Goal: Task Accomplishment & Management: Complete application form

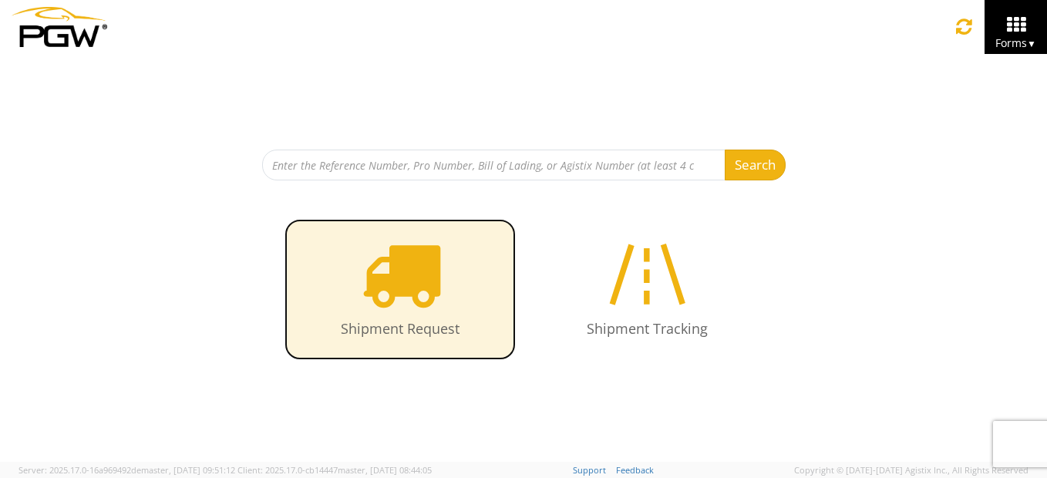
click at [416, 284] on icon at bounding box center [400, 273] width 79 height 79
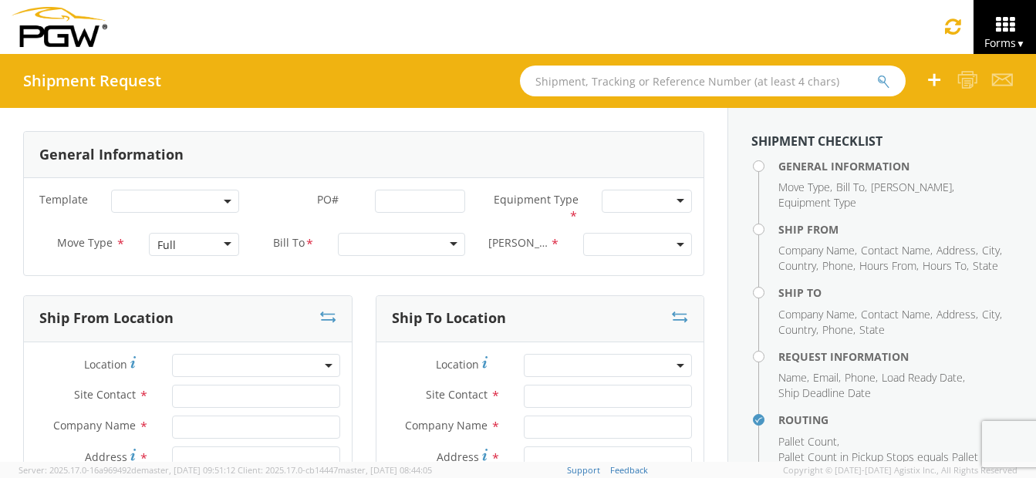
click at [224, 248] on div "Full" at bounding box center [194, 244] width 90 height 23
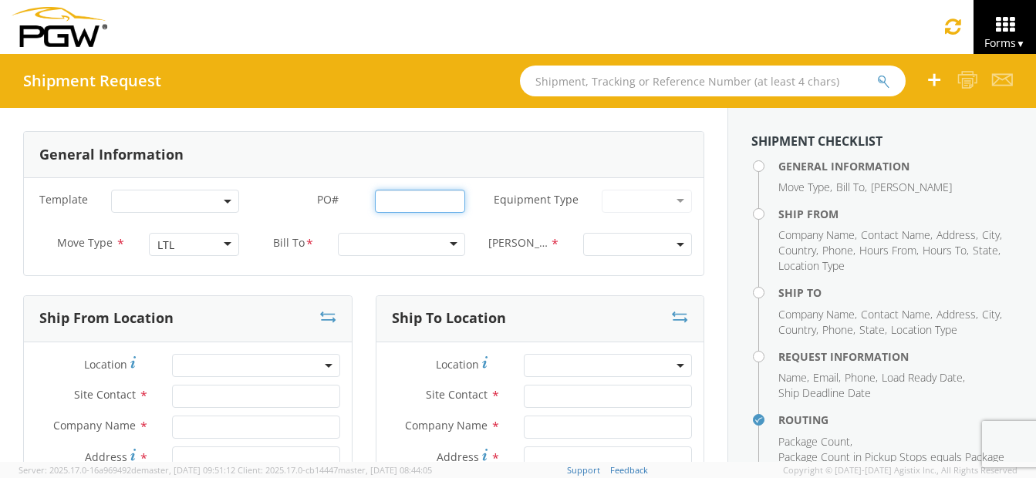
click at [431, 197] on input "PO# *" at bounding box center [420, 201] width 90 height 23
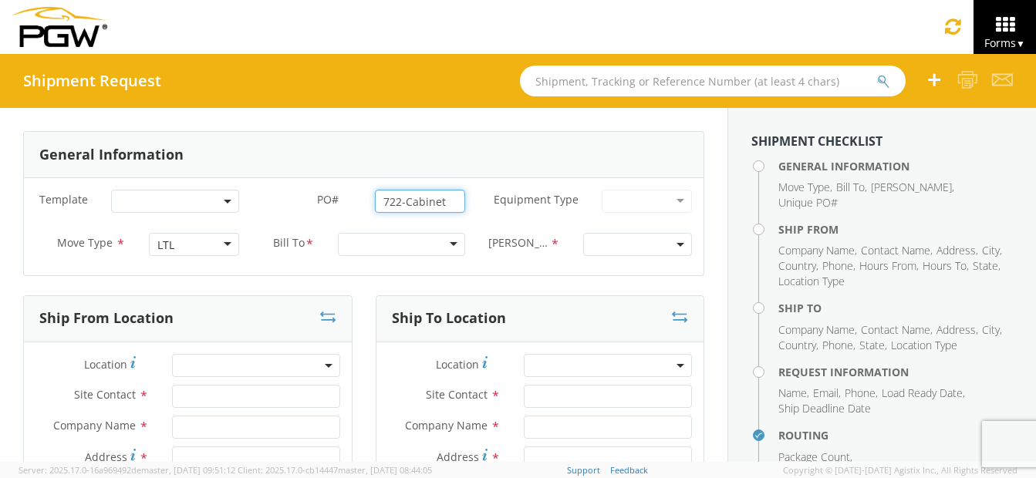
type input "722-Cabinet"
click at [426, 244] on div at bounding box center [402, 244] width 128 height 23
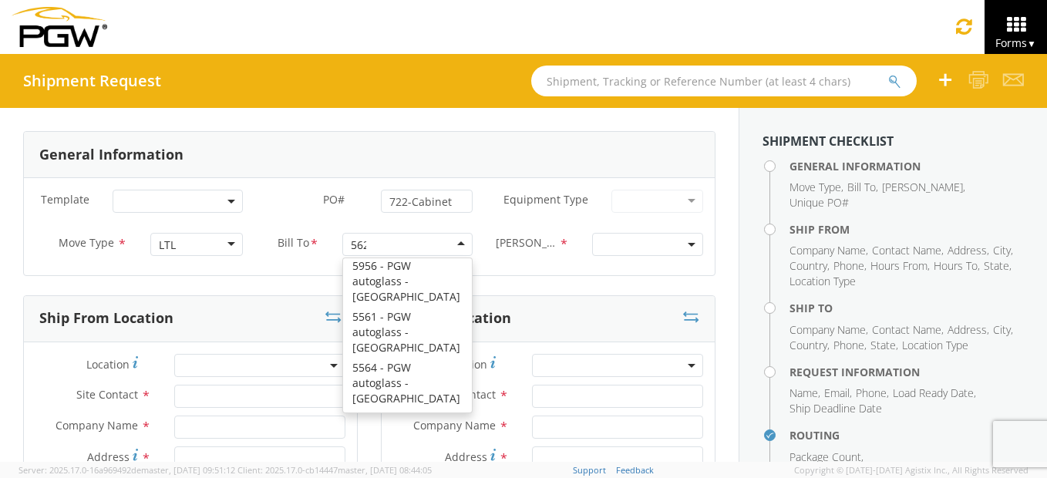
scroll to position [4, 0]
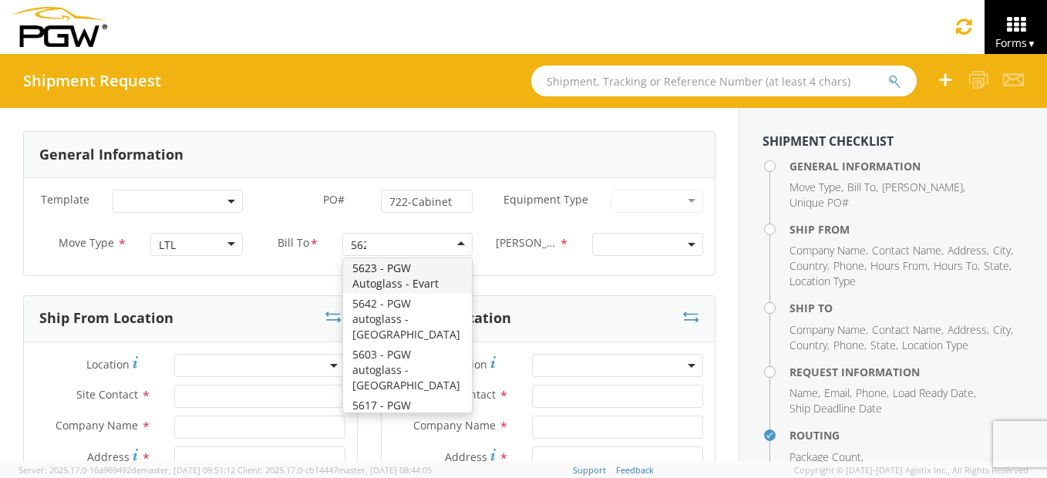
type input "5622"
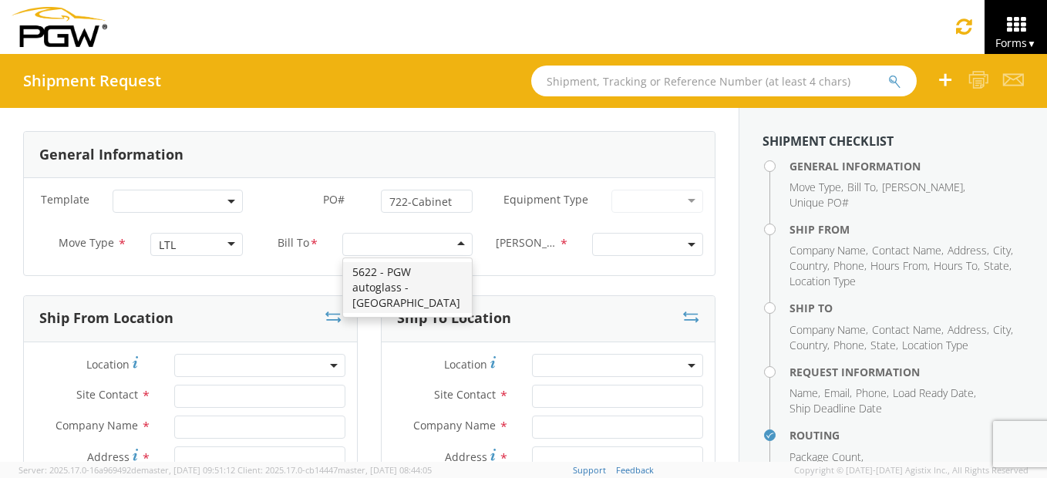
scroll to position [0, 0]
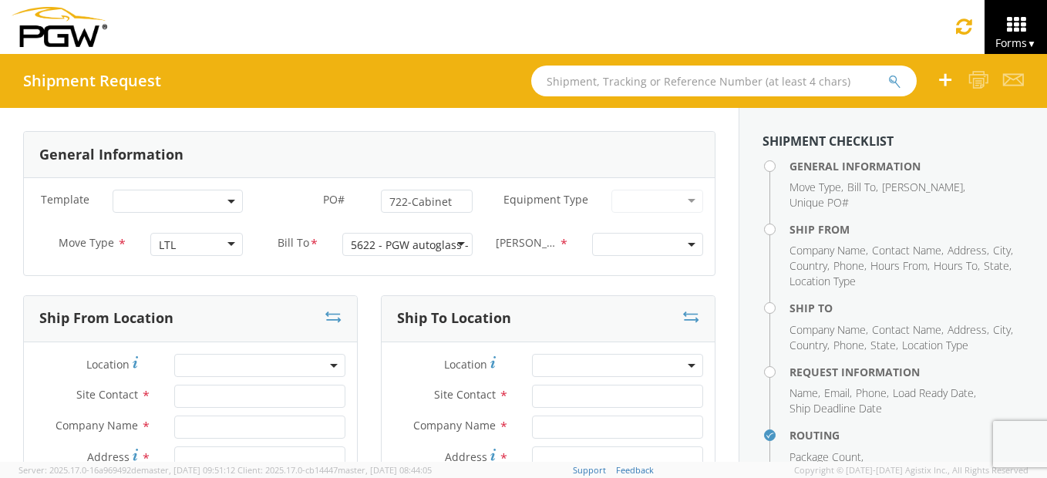
click at [625, 234] on span at bounding box center [647, 244] width 111 height 23
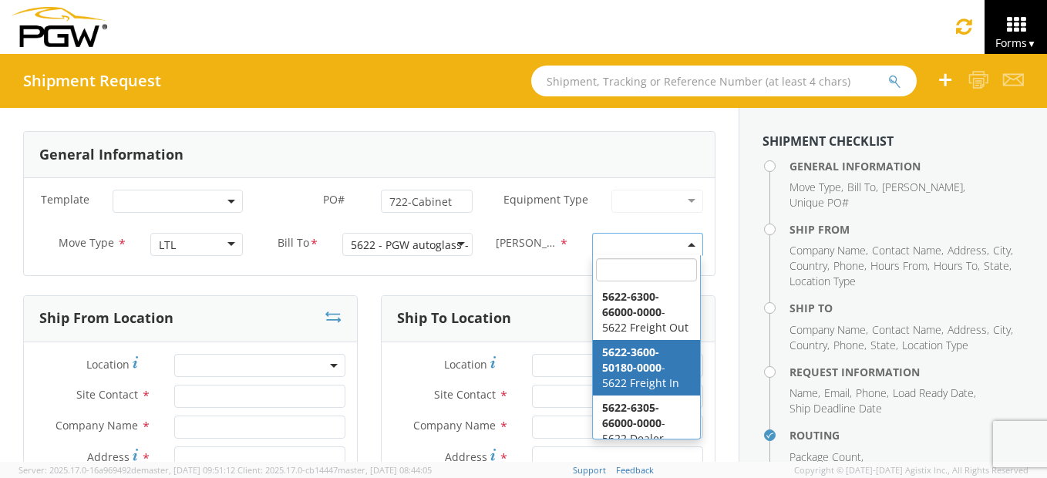
scroll to position [59, 0]
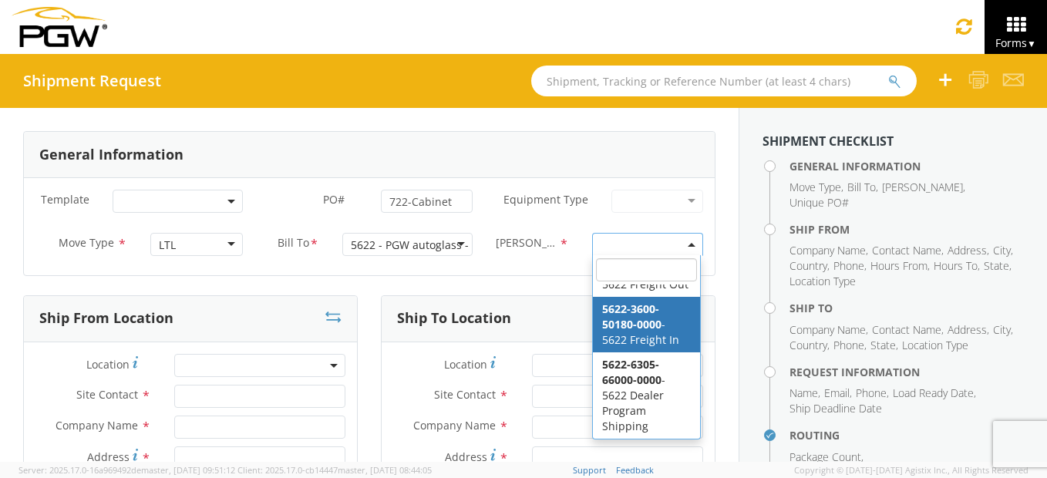
select select "5622-3600-50180-0000"
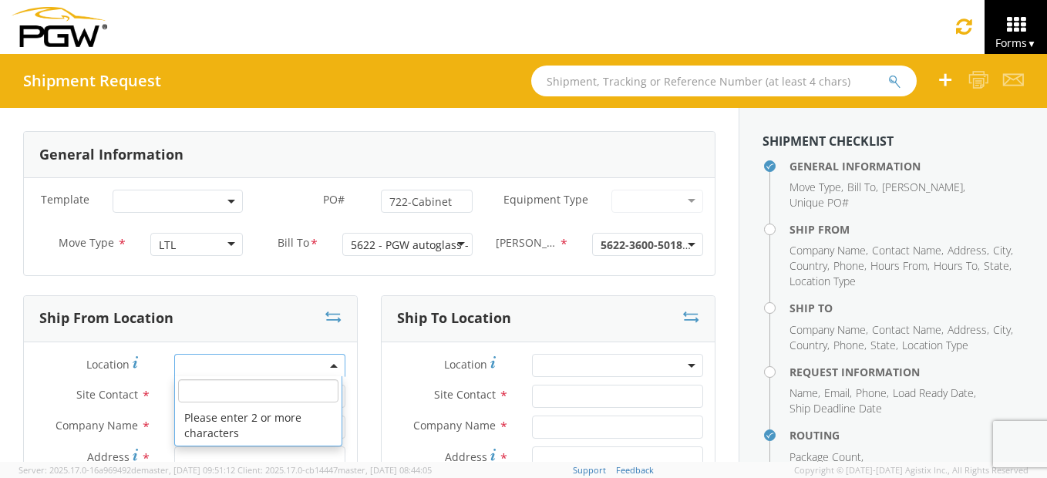
click at [217, 364] on span at bounding box center [259, 365] width 171 height 23
click at [240, 393] on input "search" at bounding box center [258, 390] width 160 height 23
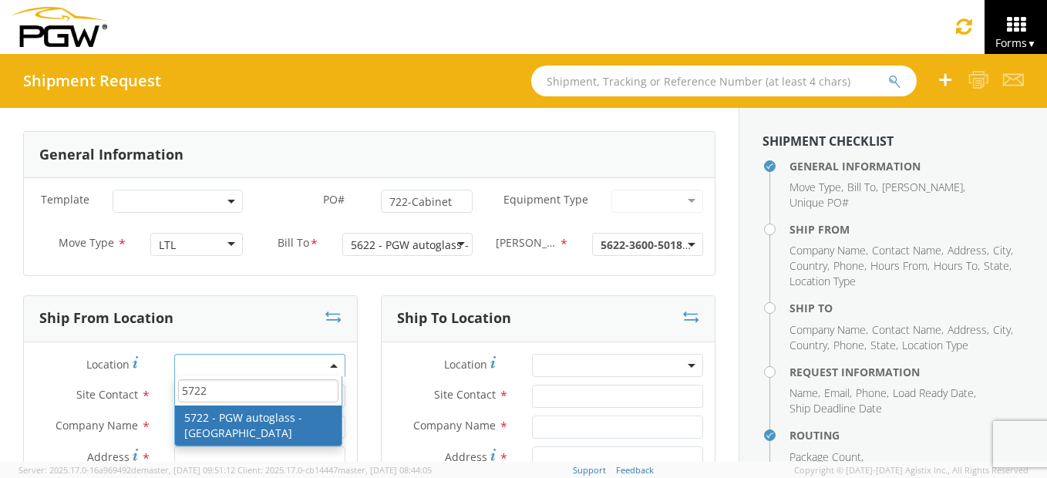
type input "5722"
type input "5722 Branch Manager"
type input "5722 - PGW autoglass - [GEOGRAPHIC_DATA]"
type input "[STREET_ADDRESS][PERSON_NAME]"
type input "[GEOGRAPHIC_DATA]"
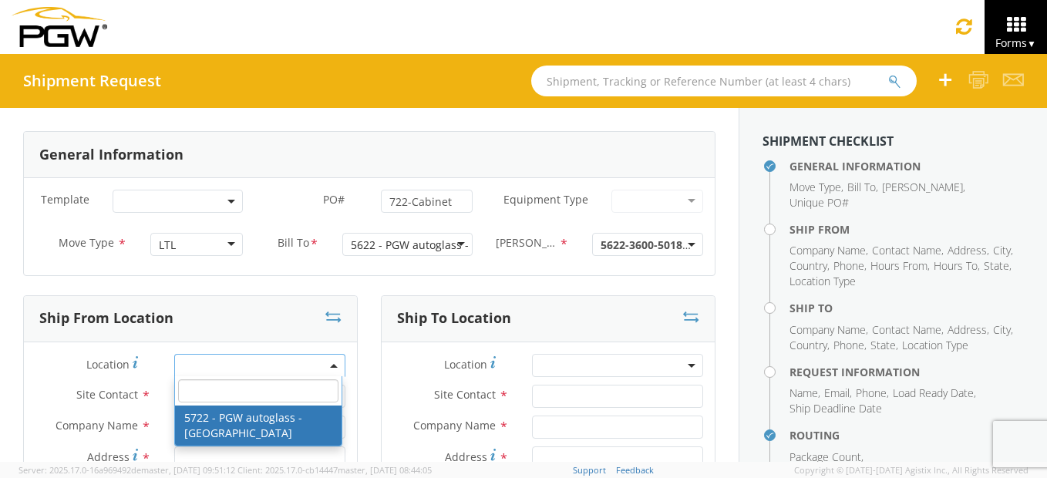
type input "77022"
type input "[EMAIL_ADDRESS][DOMAIN_NAME]"
type input "[PHONE_NUMBER]"
type input "8:00 AM"
type input "2:00 PM"
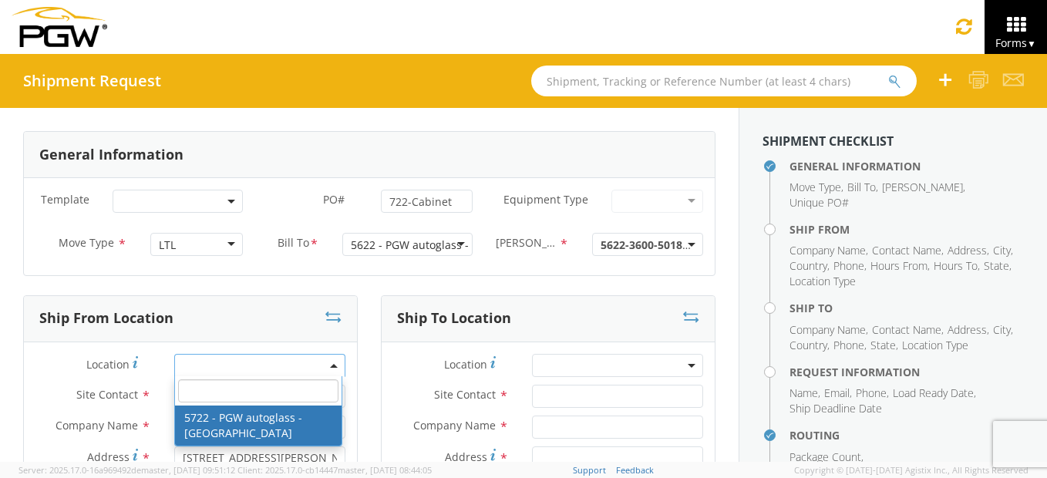
select select "28481"
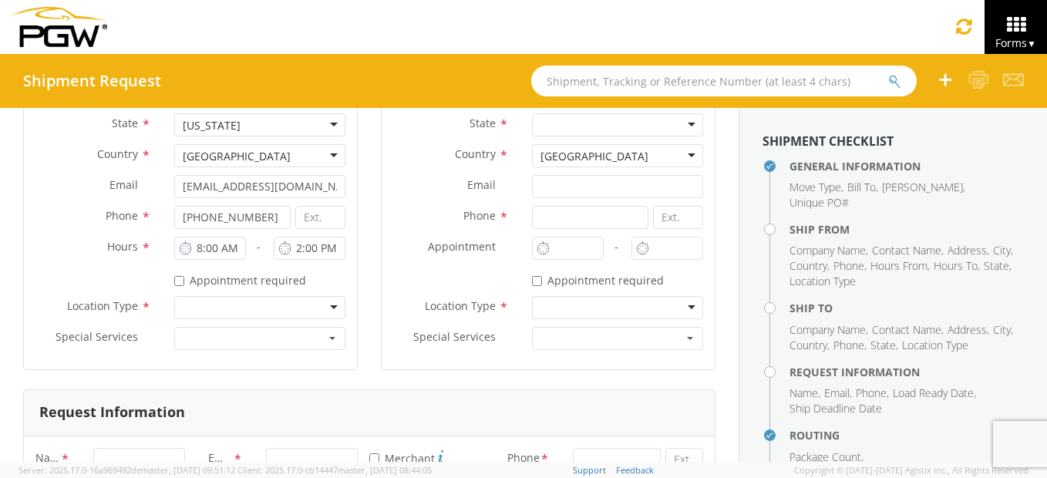
scroll to position [463, 0]
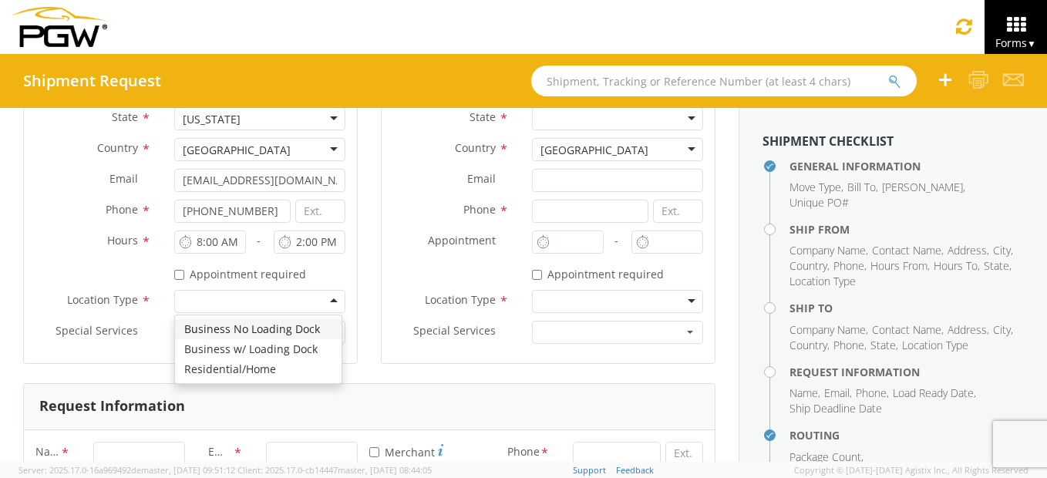
click at [329, 295] on div at bounding box center [259, 301] width 171 height 23
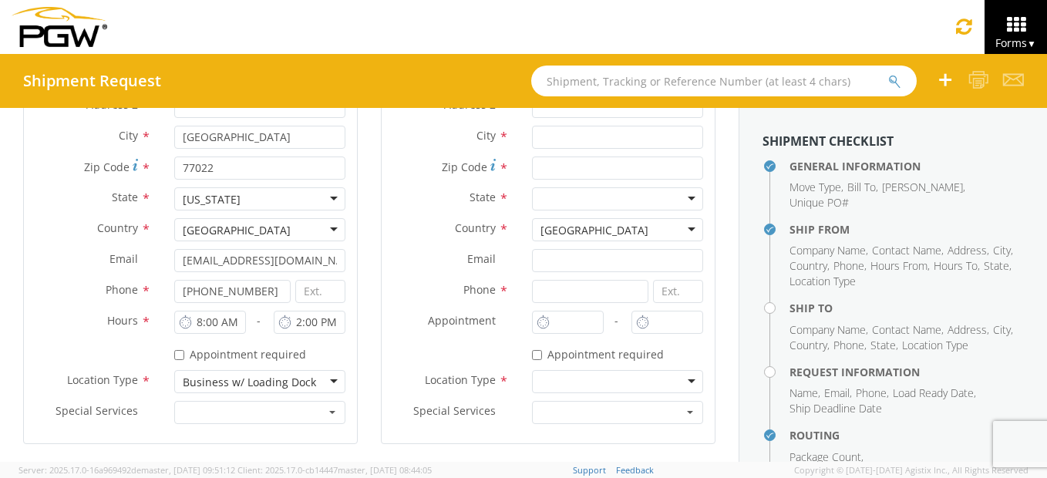
scroll to position [386, 0]
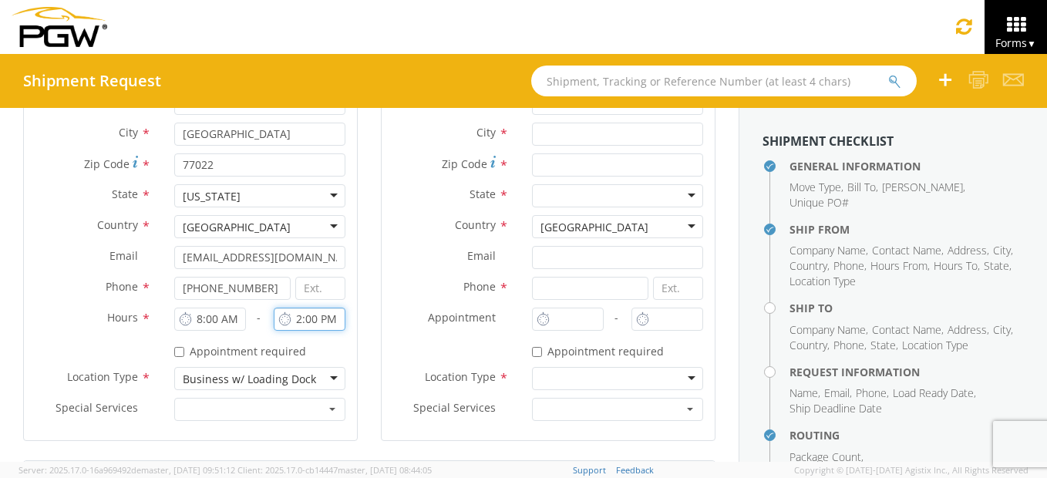
click at [295, 326] on input "2:00 PM" at bounding box center [310, 319] width 72 height 23
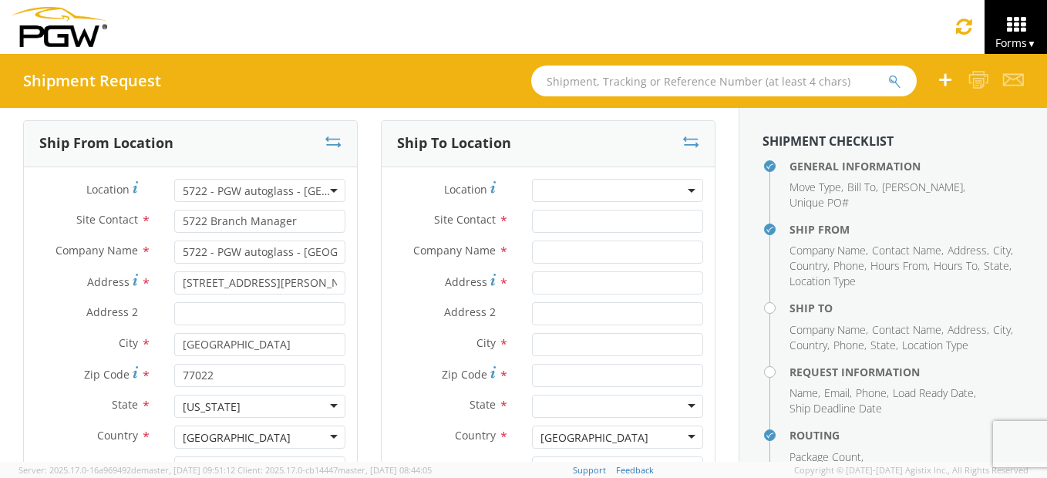
scroll to position [154, 0]
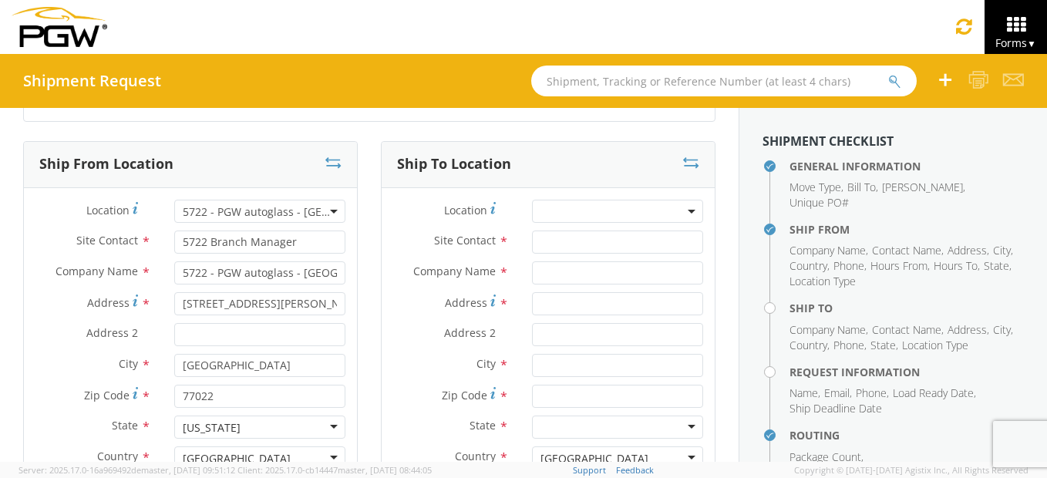
type input "4:00 PM"
click at [541, 214] on span at bounding box center [617, 211] width 171 height 23
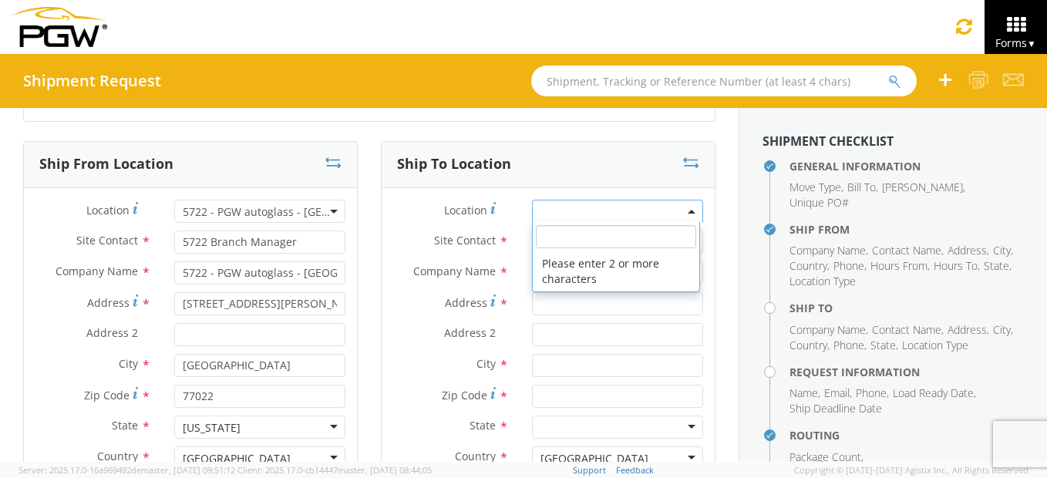
click at [550, 240] on input "search" at bounding box center [616, 236] width 160 height 23
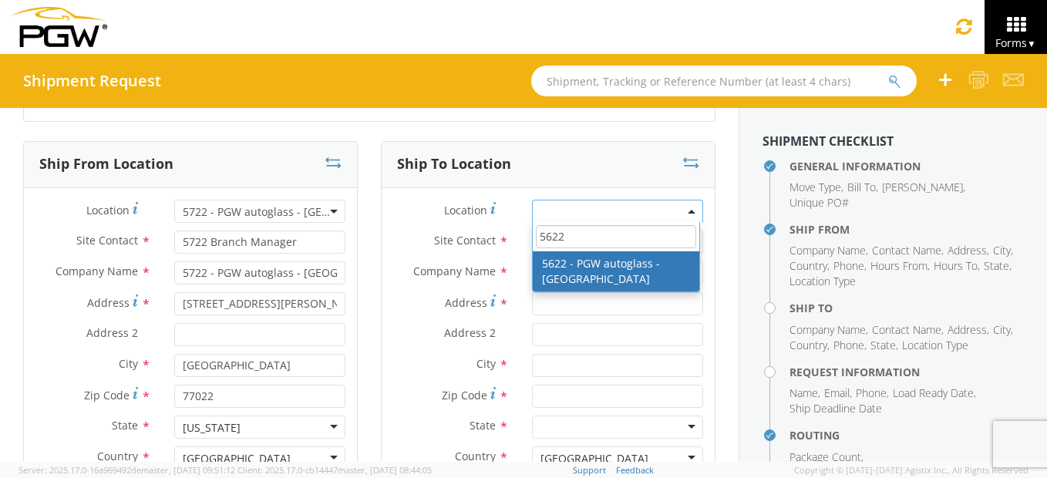
type input "5622"
type input "5622 Branch Manager"
type input "5622 - PGW autoglass - [GEOGRAPHIC_DATA]"
type input "[STREET_ADDRESS]"
type input "Suite 600"
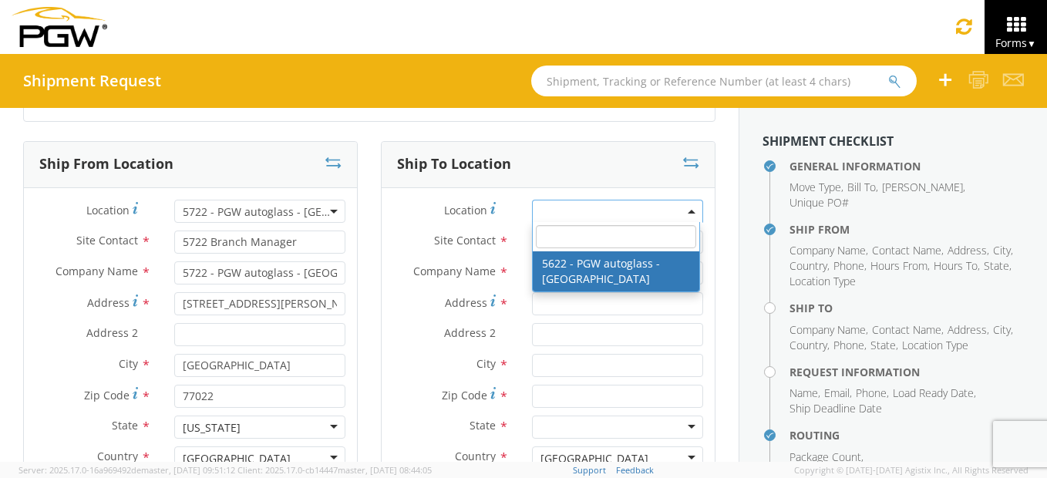
type input "[GEOGRAPHIC_DATA]"
type input "84104"
type input "[EMAIL_ADDRESS][DOMAIN_NAME]"
type input "[PHONE_NUMBER]"
type input "8:00 AM"
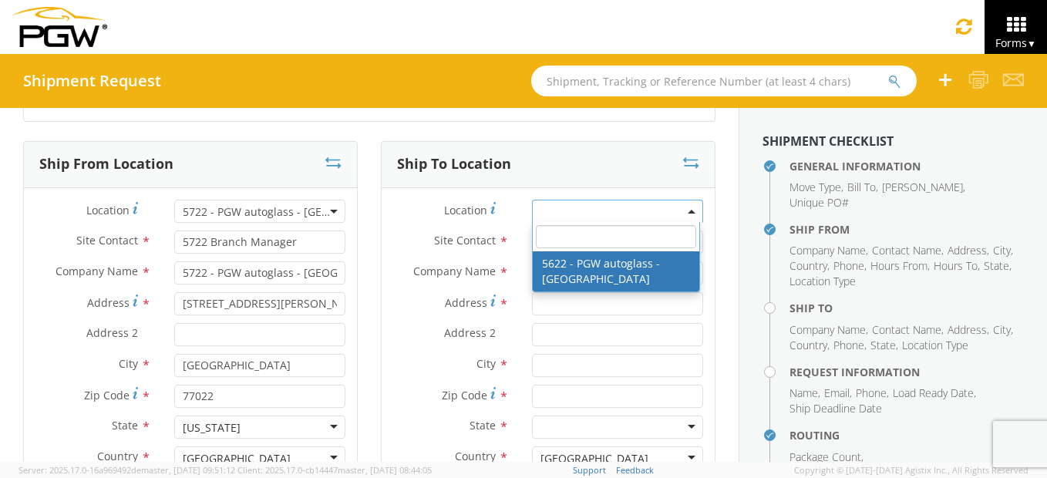
type input "1:00 PM"
select select "28415"
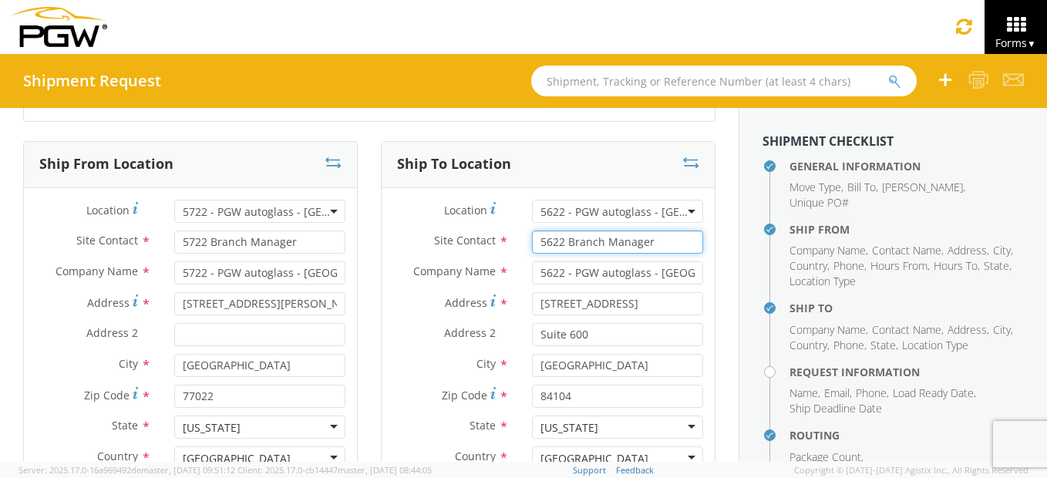
drag, startPoint x: 653, startPoint y: 244, endPoint x: 485, endPoint y: 224, distance: 169.3
click at [485, 224] on div "Location * 5622 - PGW autoglass - [GEOGRAPHIC_DATA] 5622 - PGW autoglass - [GEO…" at bounding box center [548, 430] width 333 height 460
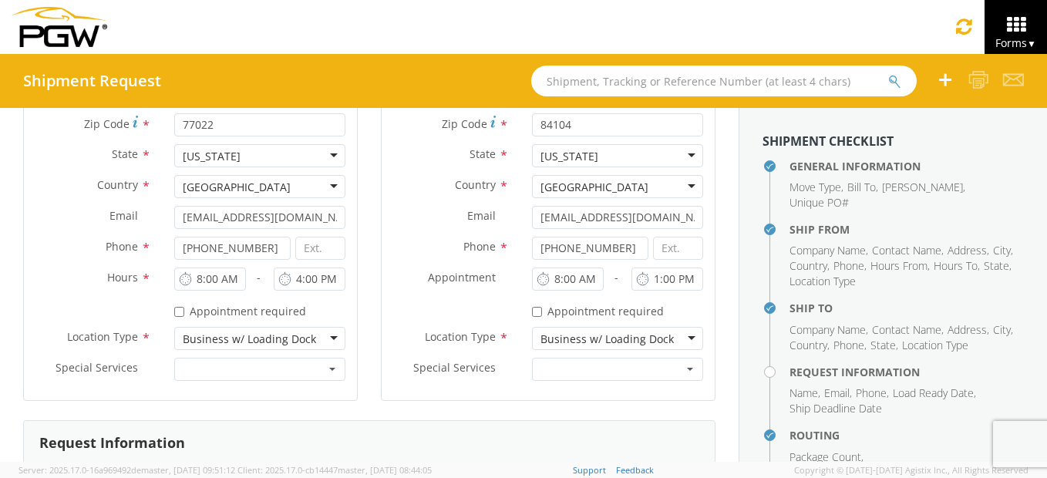
scroll to position [463, 0]
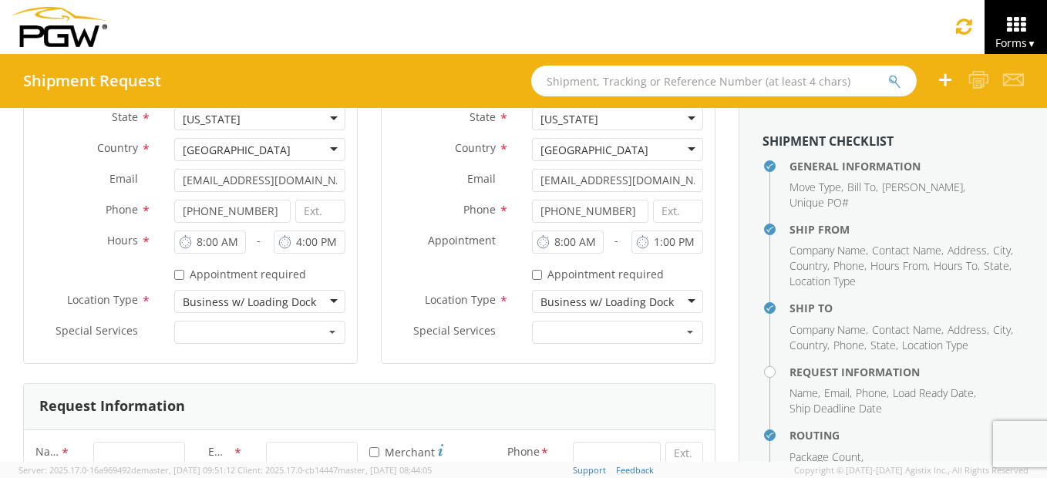
type input "[PERSON_NAME]"
click at [647, 242] on input "1:00 PM" at bounding box center [668, 242] width 72 height 23
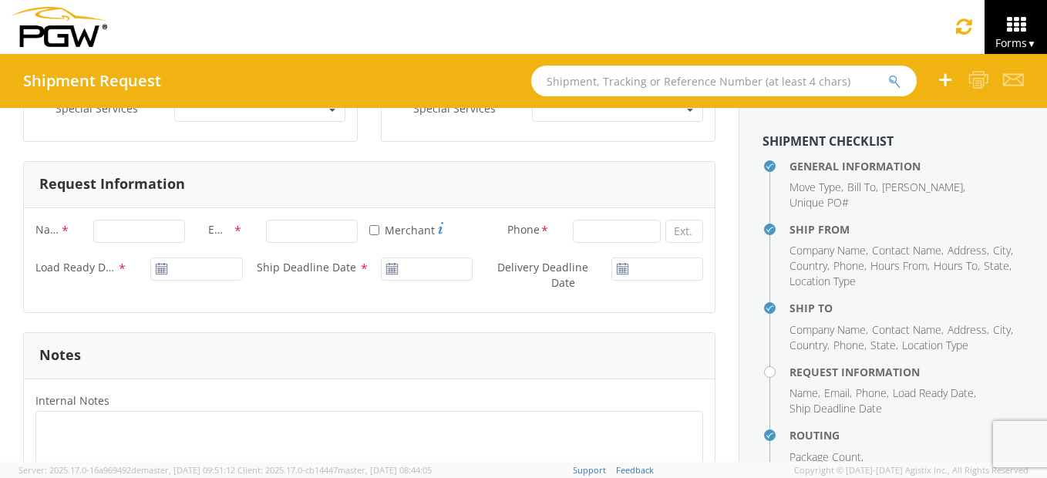
scroll to position [694, 0]
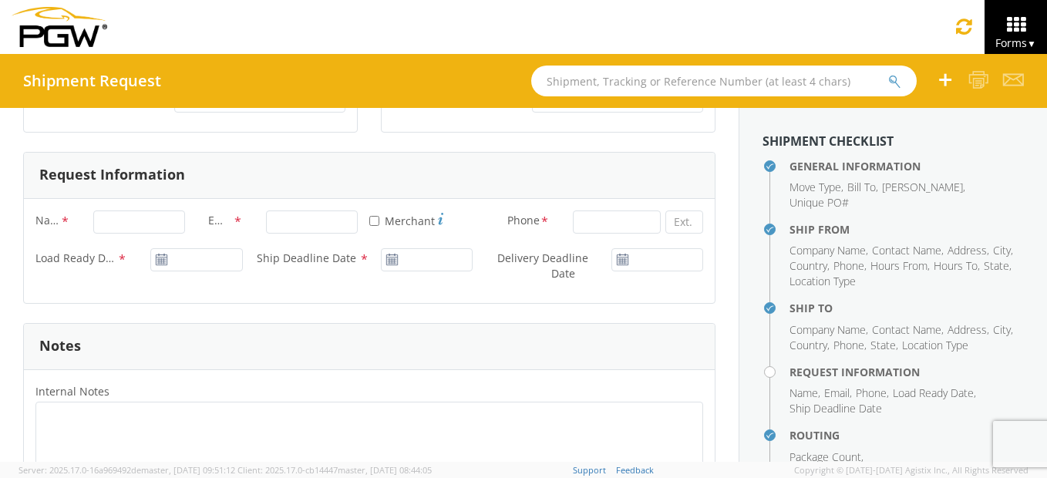
type input "3:00 PM"
click at [139, 223] on input "Name *" at bounding box center [139, 222] width 92 height 23
type input "[PERSON_NAME] [PERSON_NAME]"
type input "Pittsburgh Auto Glass"
type input "[EMAIL_ADDRESS][DOMAIN_NAME]"
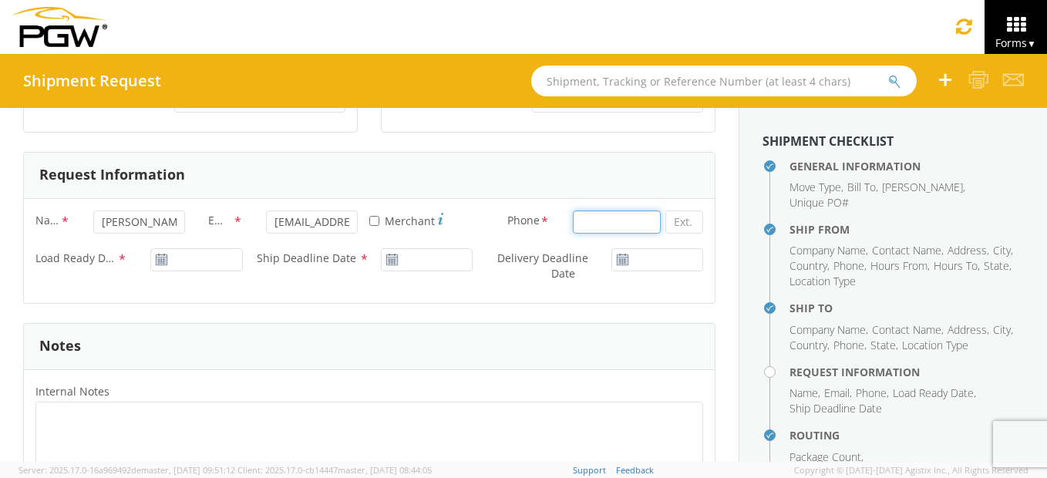
type input "8322336024"
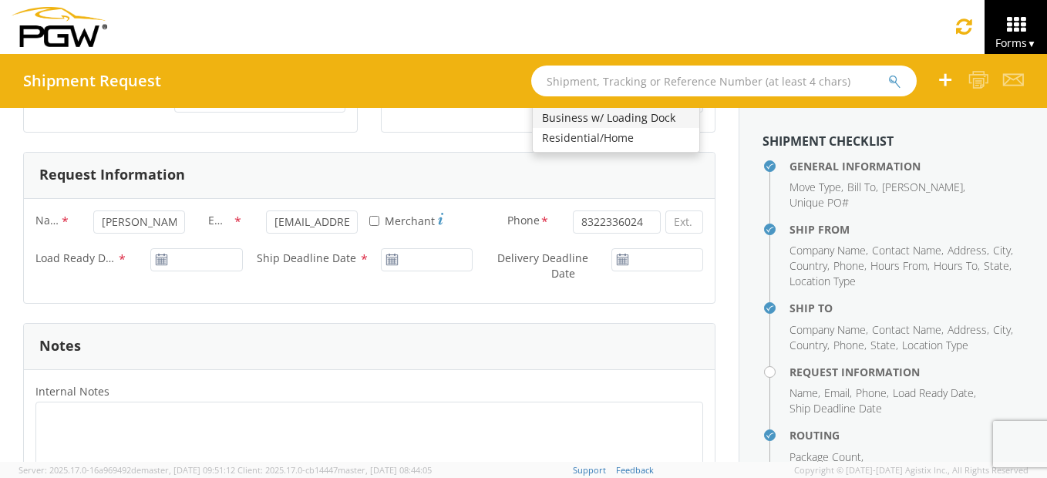
scroll to position [480, 0]
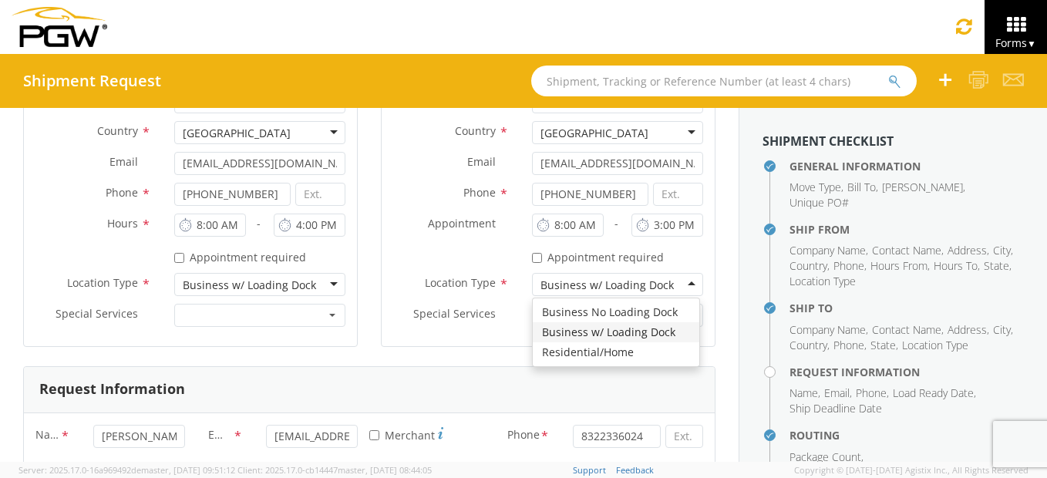
type input "Pittsburgh Auto Glass"
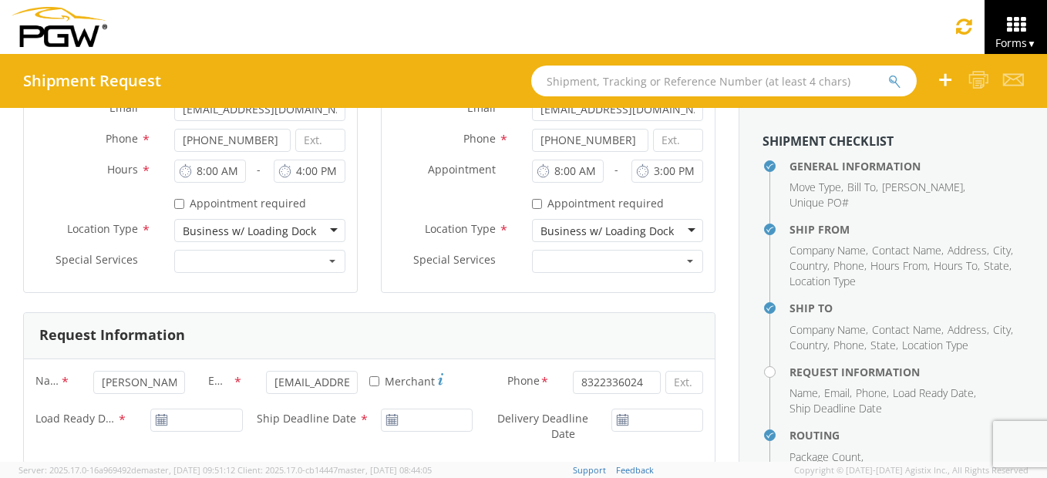
scroll to position [634, 0]
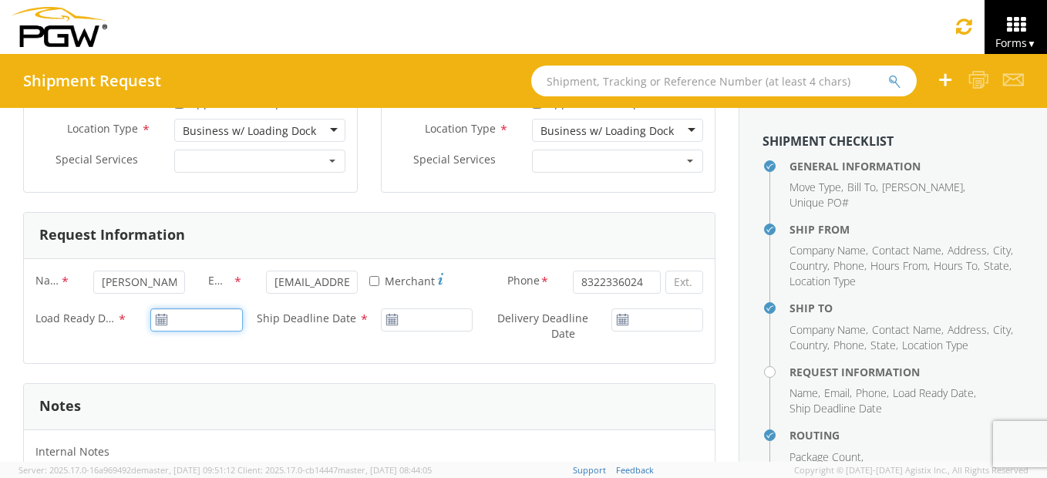
type input "[DATE]"
click at [206, 318] on input "[DATE]" at bounding box center [196, 319] width 92 height 23
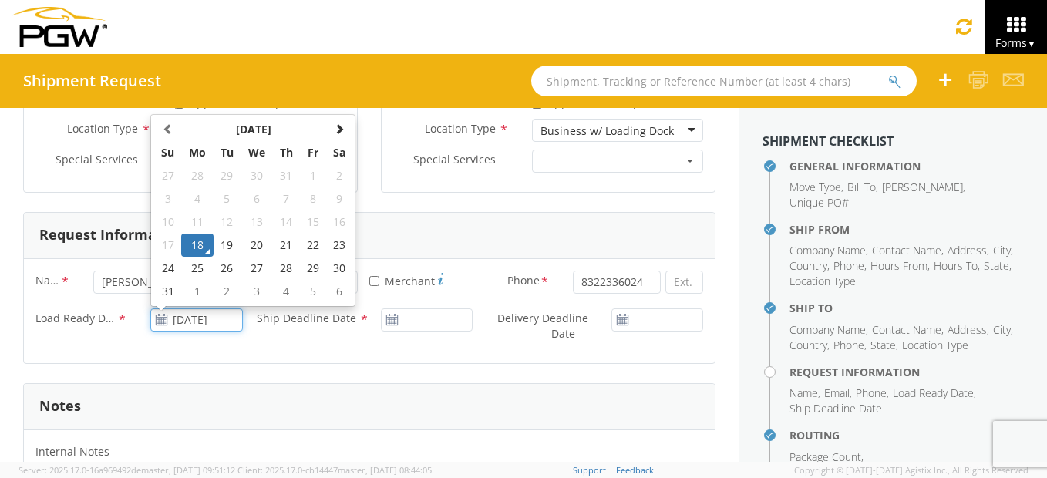
click at [200, 245] on td "18" at bounding box center [197, 245] width 32 height 23
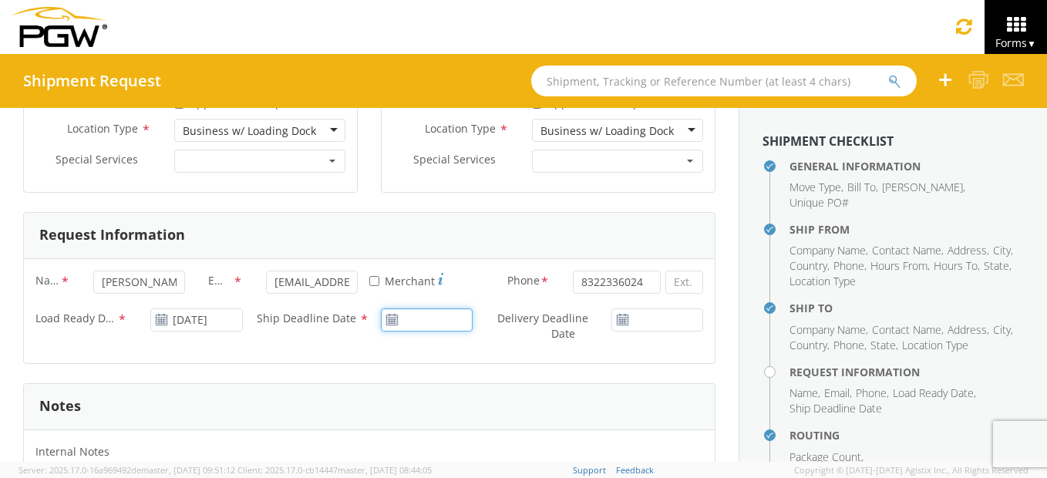
click at [419, 326] on input "Ship Deadline Date *" at bounding box center [427, 319] width 92 height 23
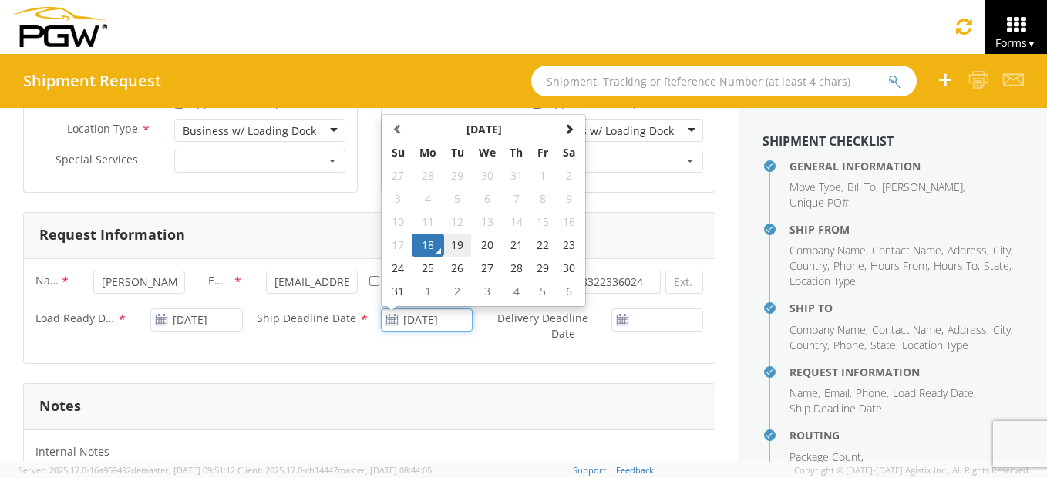
click at [444, 241] on td "19" at bounding box center [457, 245] width 27 height 23
type input "[DATE]"
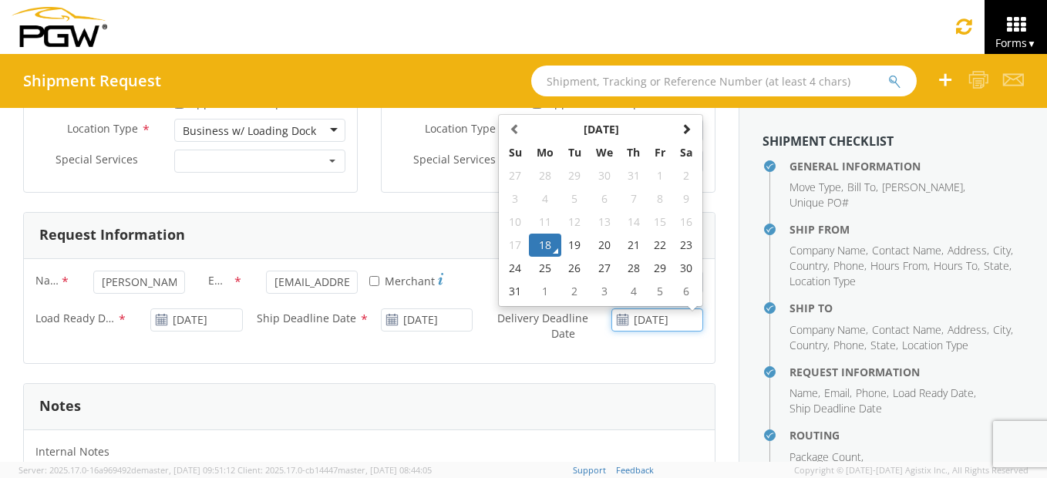
click at [628, 321] on input "[DATE]" at bounding box center [658, 319] width 92 height 23
click at [621, 248] on td "21" at bounding box center [633, 245] width 27 height 23
type input "[DATE]"
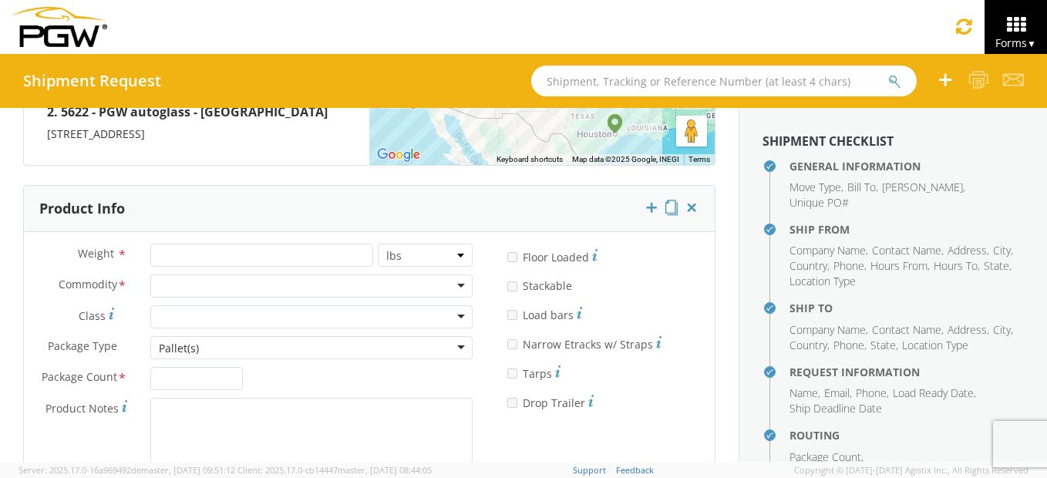
scroll to position [1405, 0]
click at [240, 244] on input "number" at bounding box center [261, 254] width 223 height 23
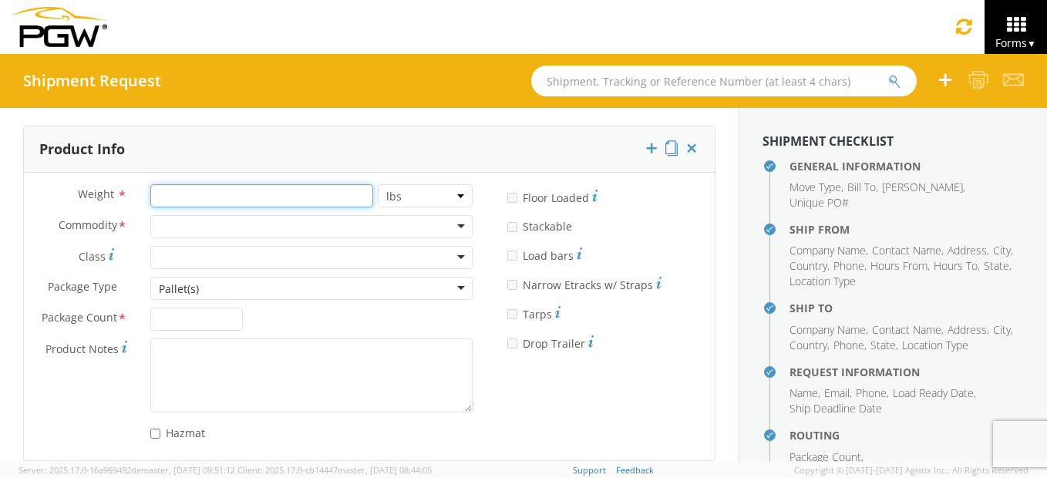
scroll to position [1482, 0]
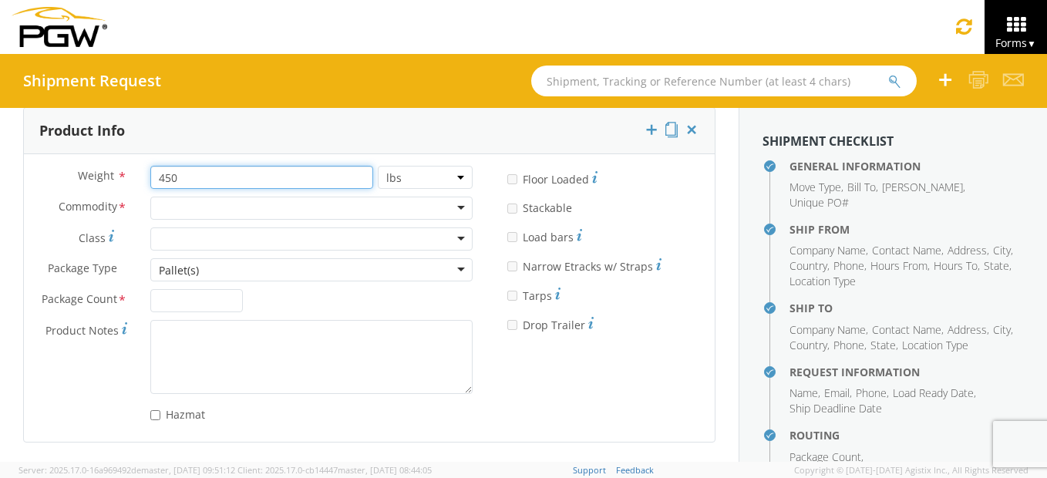
type input "450"
click at [246, 206] on div at bounding box center [311, 208] width 322 height 23
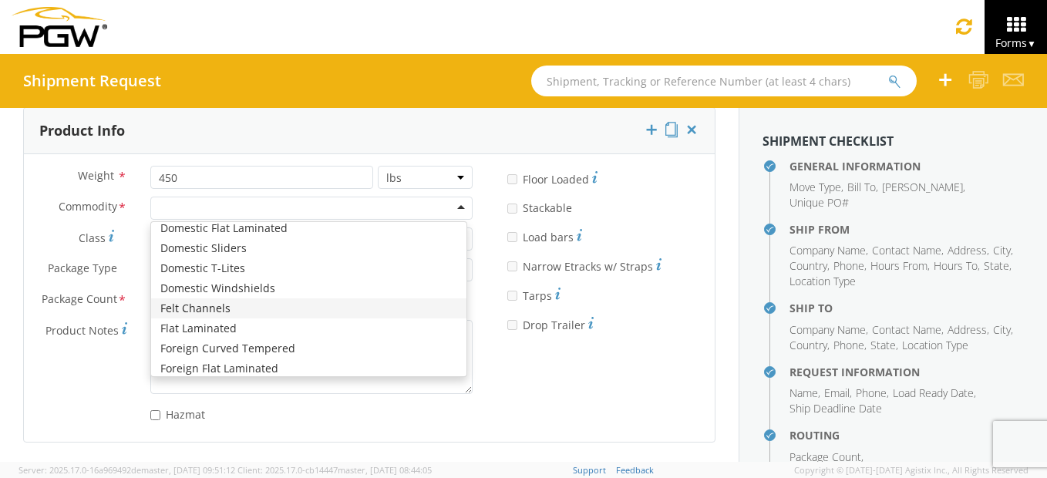
type input "m"
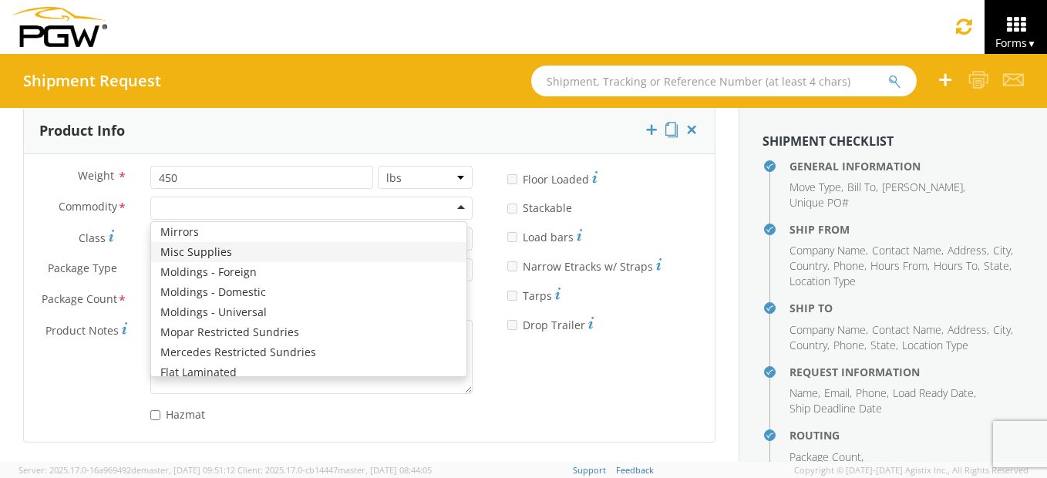
scroll to position [0, 0]
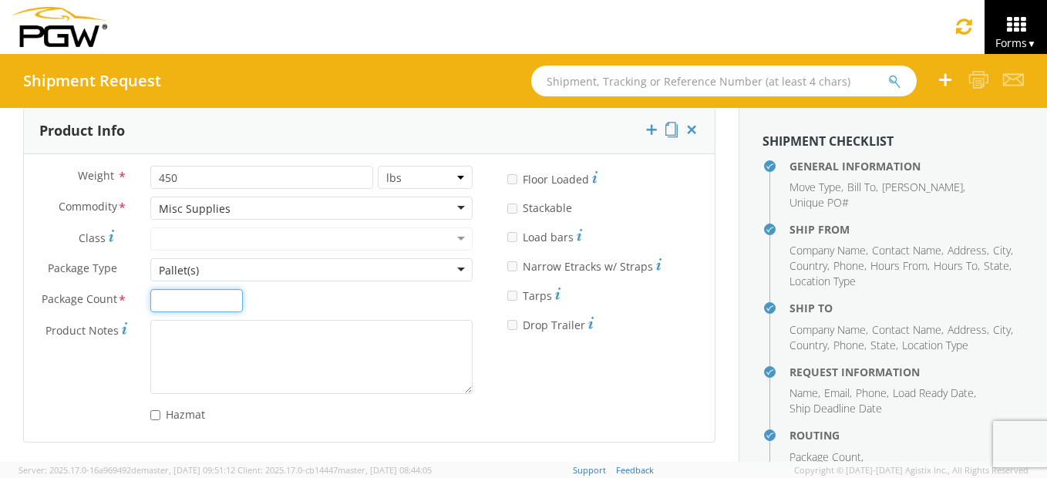
click at [208, 290] on input "Package Count *" at bounding box center [196, 300] width 92 height 23
type input "1"
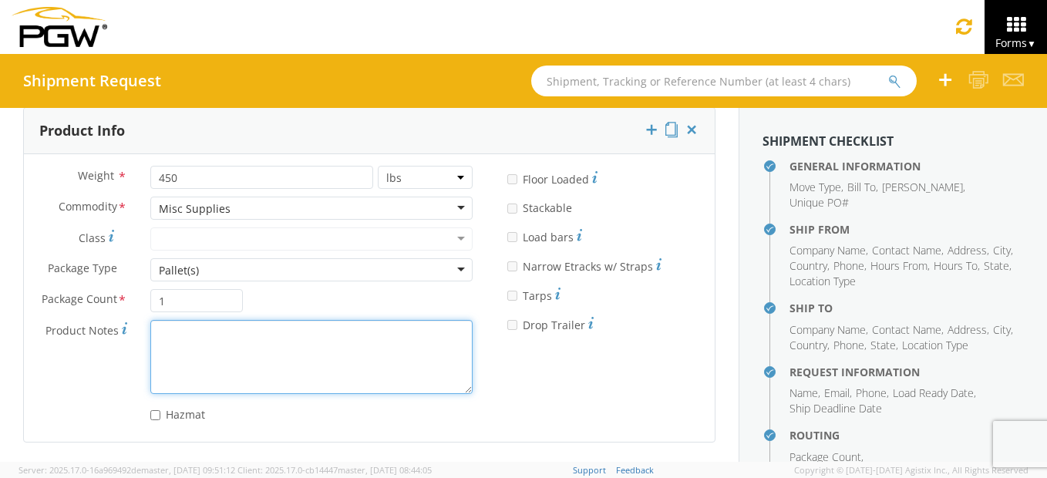
click at [238, 351] on textarea "Product Notes *" at bounding box center [311, 356] width 322 height 73
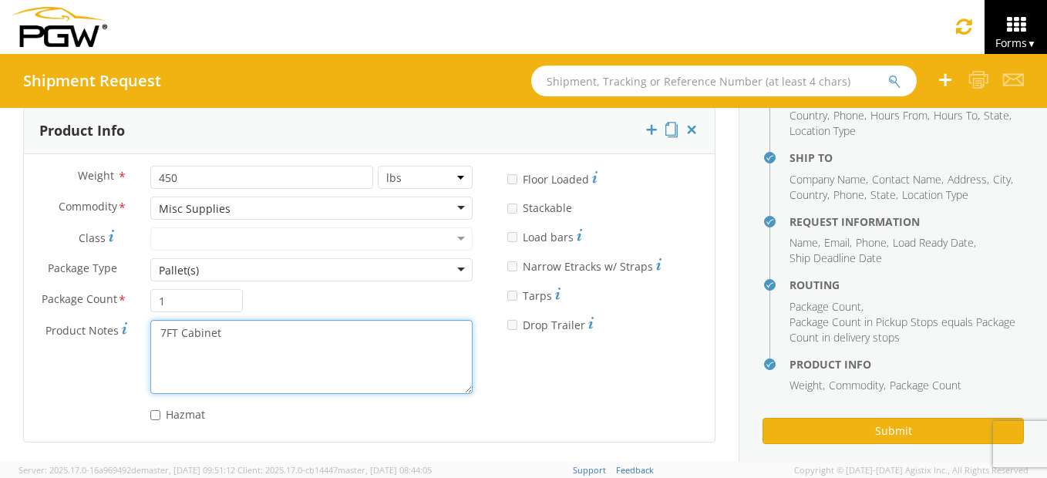
scroll to position [152, 0]
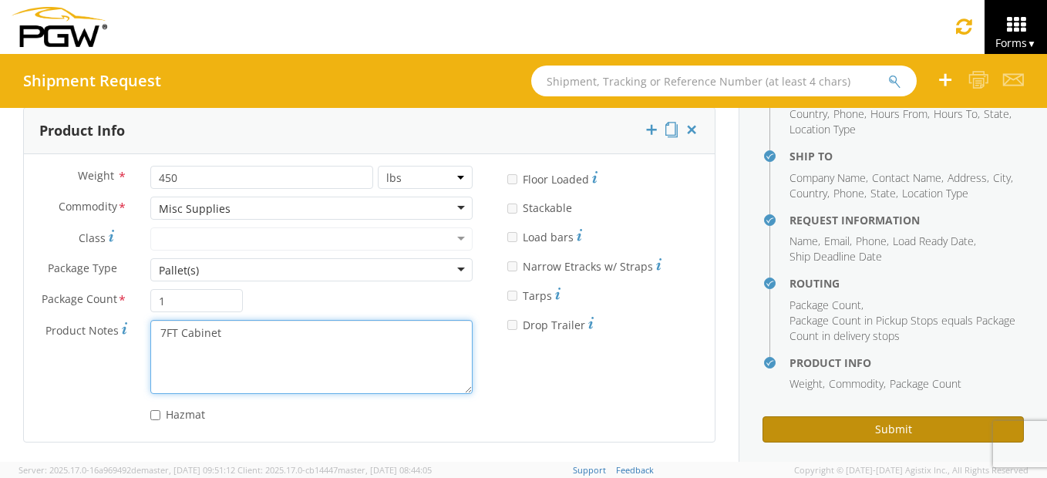
type textarea "7FT Cabinet"
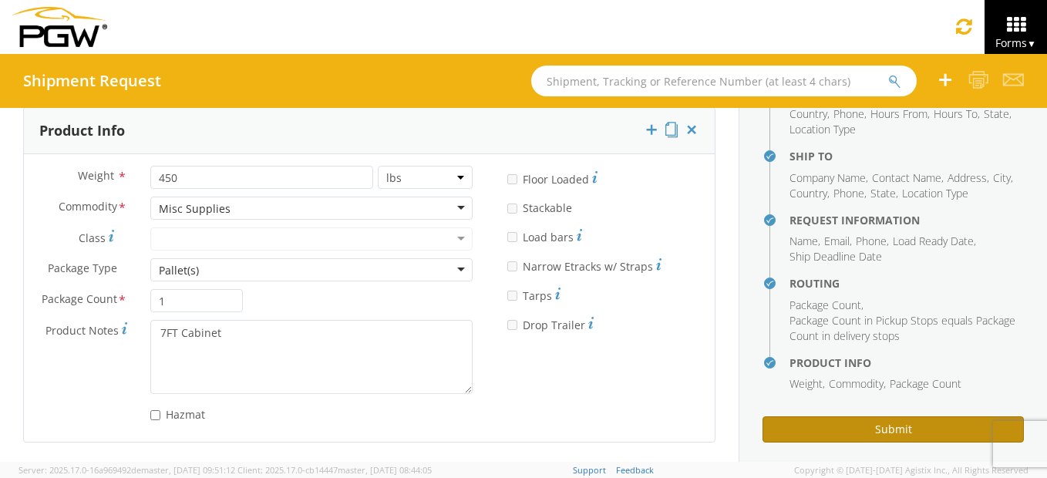
click at [861, 416] on button "Submit" at bounding box center [893, 429] width 261 height 26
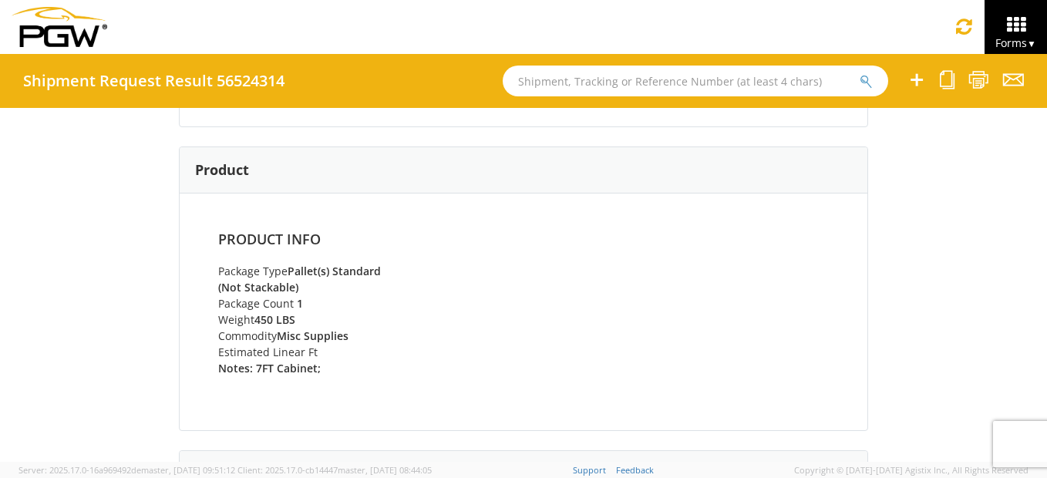
scroll to position [848, 0]
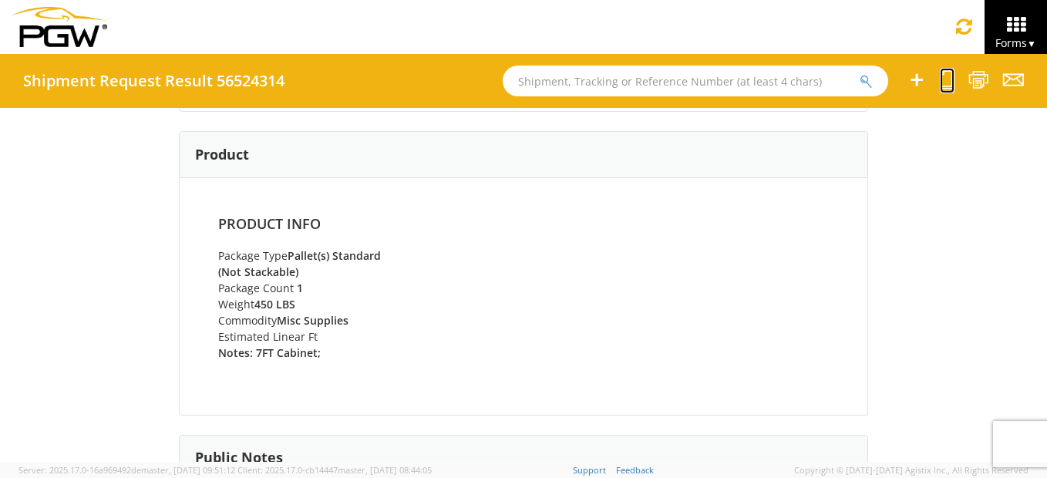
click at [949, 82] on icon at bounding box center [947, 79] width 15 height 19
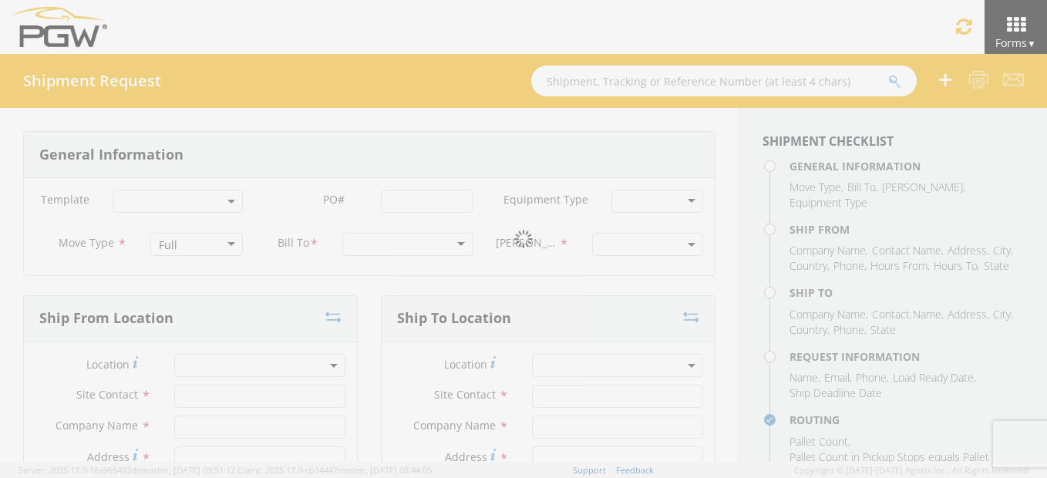
select select
type input "5722 Branch Manager"
type input "5722 - PGW autoglass - [GEOGRAPHIC_DATA]"
type input "[STREET_ADDRESS][PERSON_NAME]"
type input "[GEOGRAPHIC_DATA]"
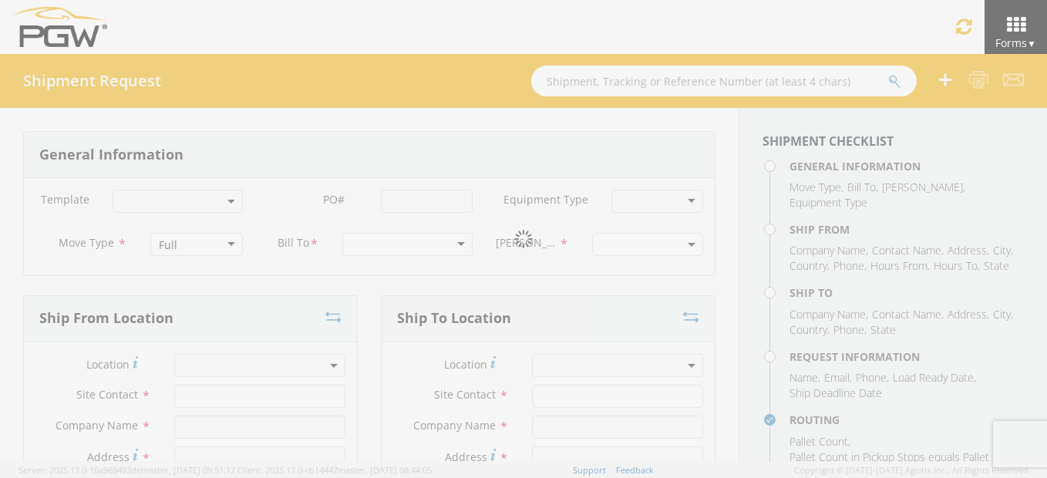
type input "77022"
type input "[EMAIL_ADDRESS][DOMAIN_NAME]"
type input "[PHONE_NUMBER]"
type input "8:00 AM"
type input "4:00 PM"
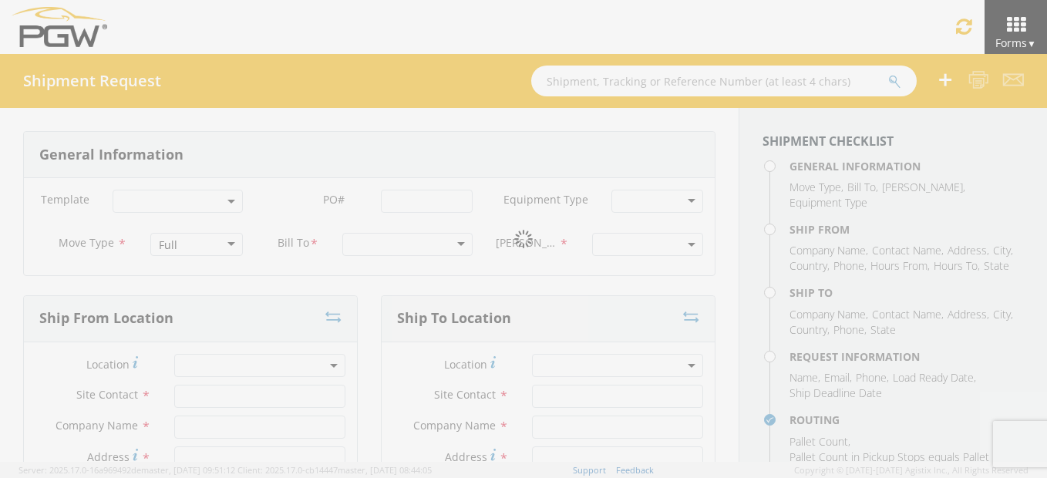
type input "[PERSON_NAME]"
type input "5622 - PGW autoglass - [GEOGRAPHIC_DATA]"
type input "[STREET_ADDRESS]"
type input "Suite 600"
type input "[GEOGRAPHIC_DATA]"
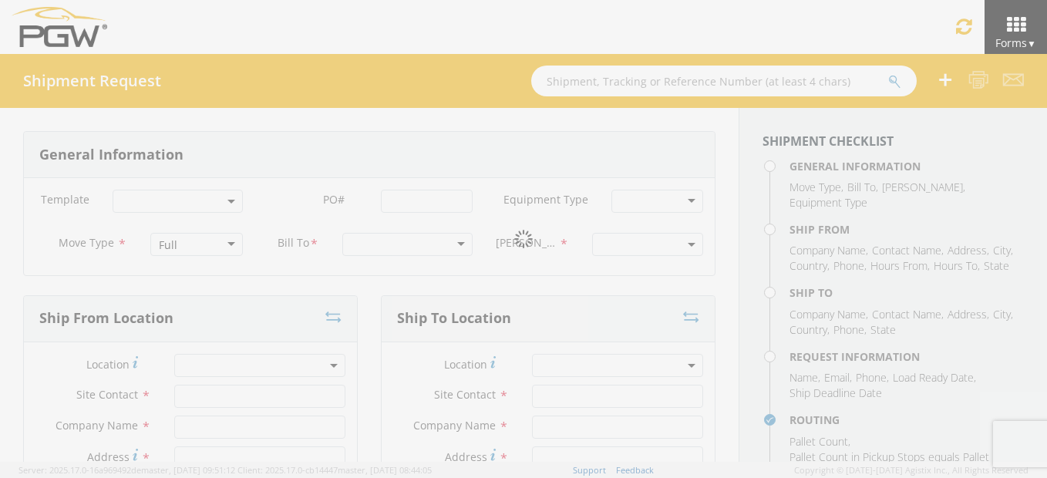
type input "84104"
type input "[EMAIL_ADDRESS][DOMAIN_NAME]"
type input "[PHONE_NUMBER]"
type input "8:00 AM"
type input "3:00 PM"
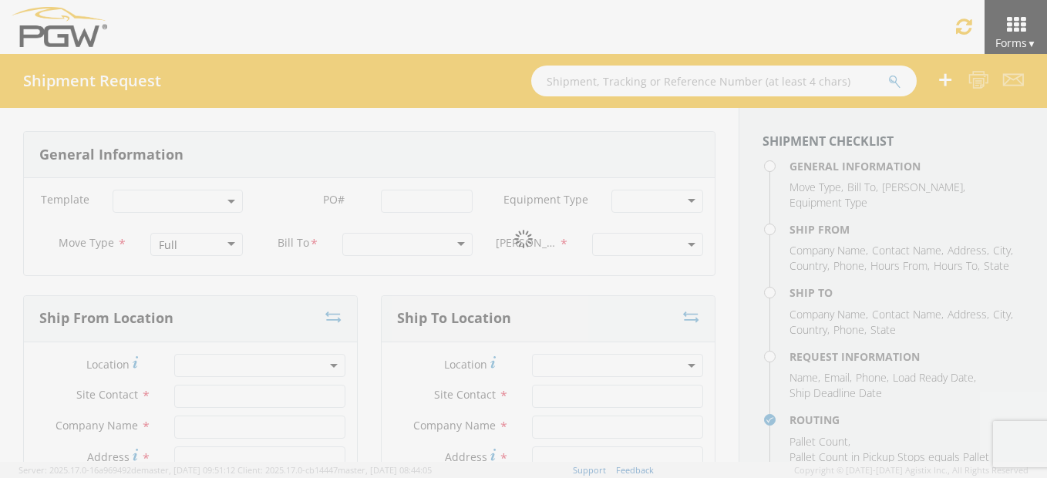
type input "[PERSON_NAME] [PERSON_NAME]"
type input "[EMAIL_ADDRESS][DOMAIN_NAME]"
type input "8322336024"
type textarea "NO LTL Appt unless noted, ALL Truckload APPT Reqd. Deliver to dock 57. Contact …"
type input "450"
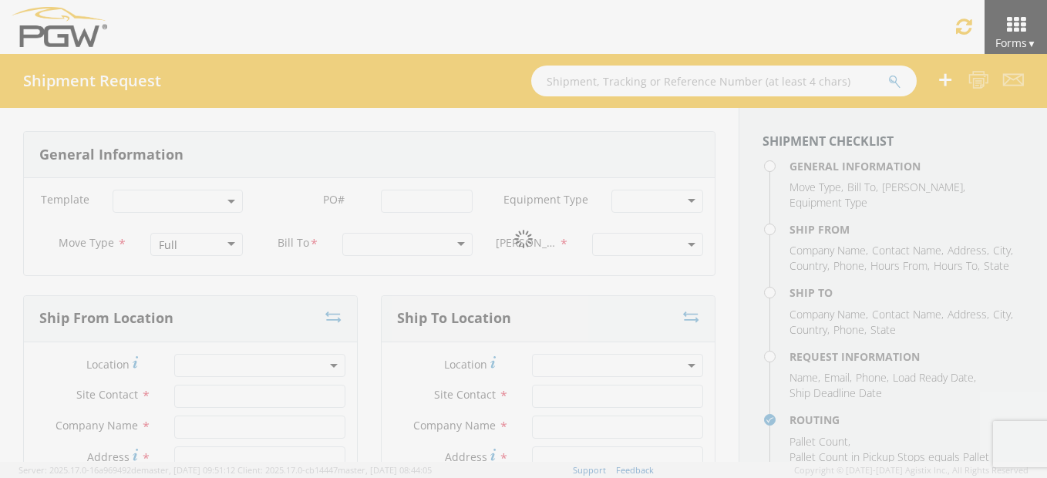
type input "1"
type textarea "7FT Cabinet"
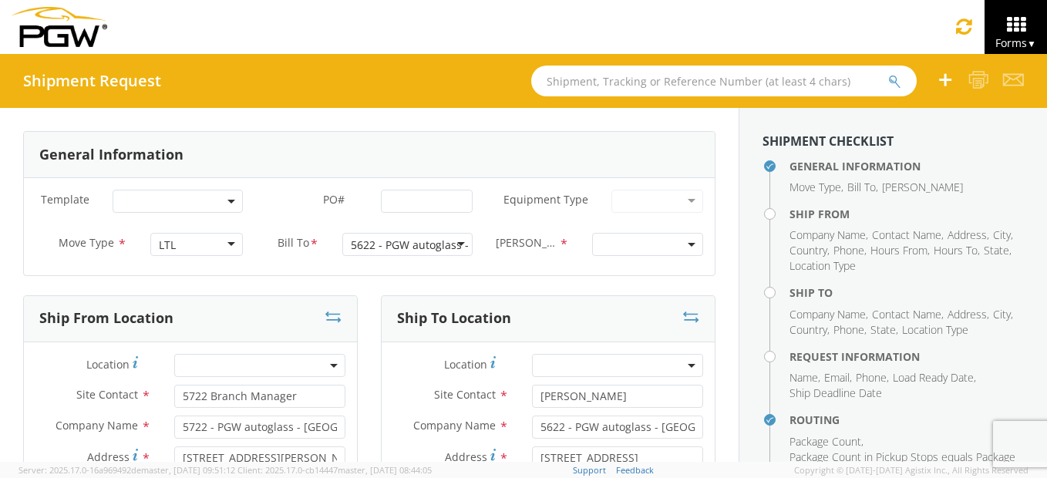
select select "5622-3600-50180-0000"
select select "28481"
select select "28415"
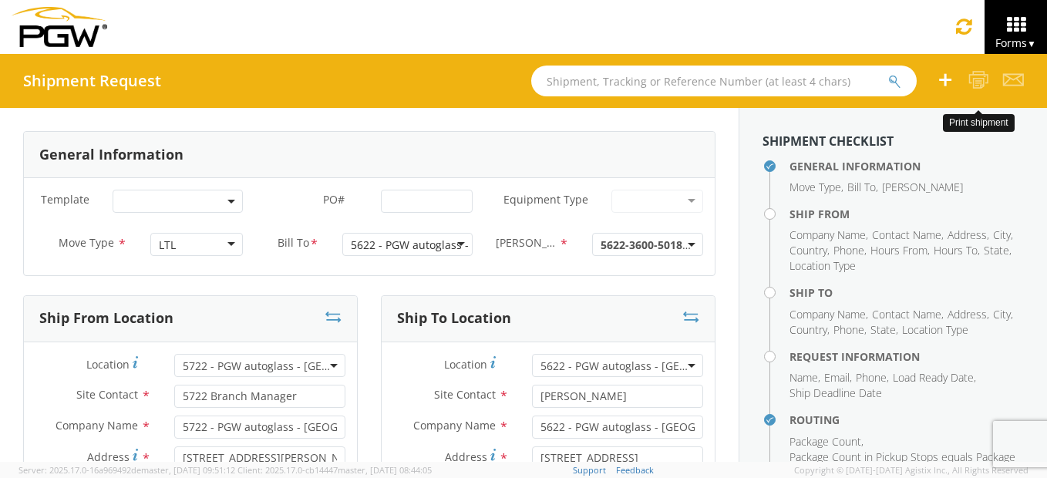
click at [985, 76] on icon at bounding box center [979, 79] width 21 height 19
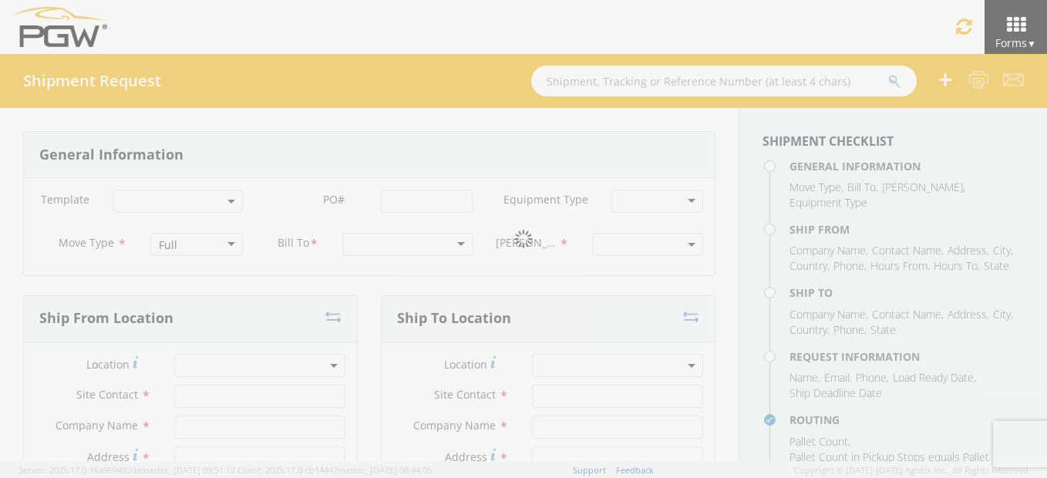
select select
type input "5722 Branch Manager"
type input "5722 - PGW autoglass - [GEOGRAPHIC_DATA]"
type input "[STREET_ADDRESS][PERSON_NAME]"
type input "[GEOGRAPHIC_DATA]"
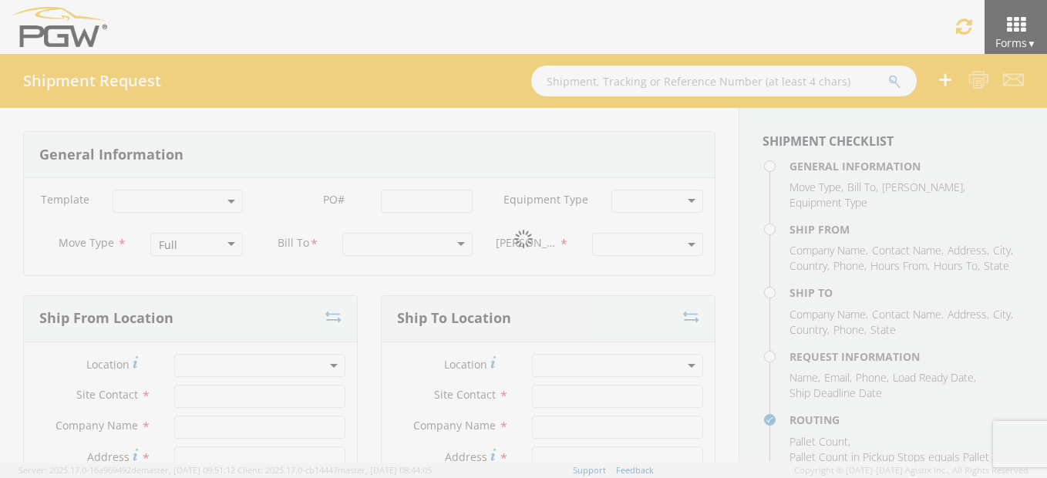
type input "77022"
type input "[EMAIL_ADDRESS][DOMAIN_NAME]"
type input "[PHONE_NUMBER]"
type input "8:00 AM"
type input "4:00 PM"
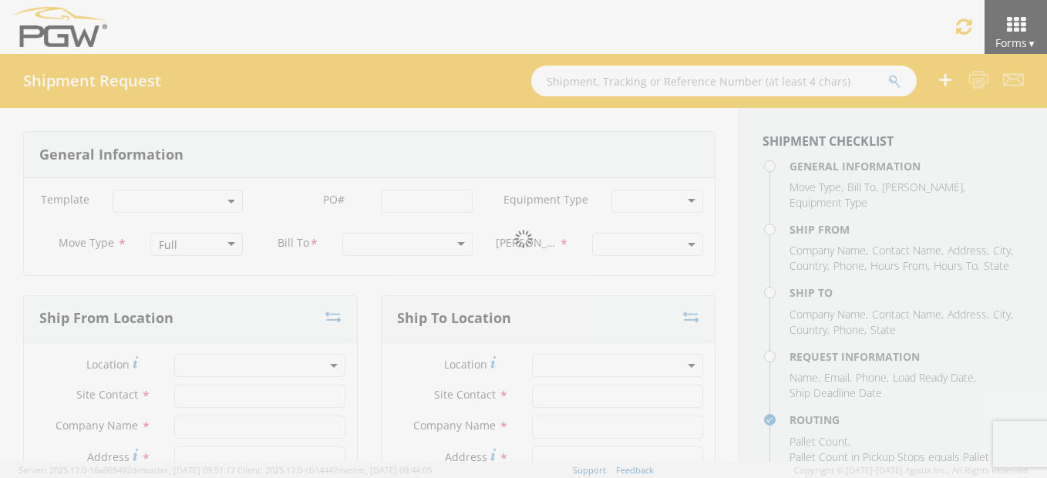
type input "[PERSON_NAME]"
type input "5622 - PGW autoglass - [GEOGRAPHIC_DATA]"
type input "[STREET_ADDRESS]"
type input "Suite 600"
type input "[GEOGRAPHIC_DATA]"
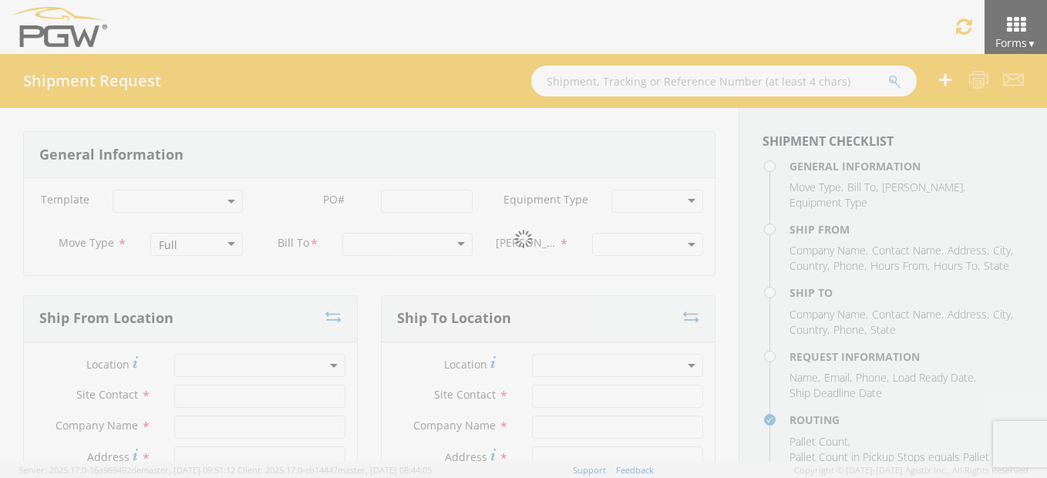
type input "84104"
type input "[EMAIL_ADDRESS][DOMAIN_NAME]"
type input "[PHONE_NUMBER]"
type input "8:00 AM"
type input "3:00 PM"
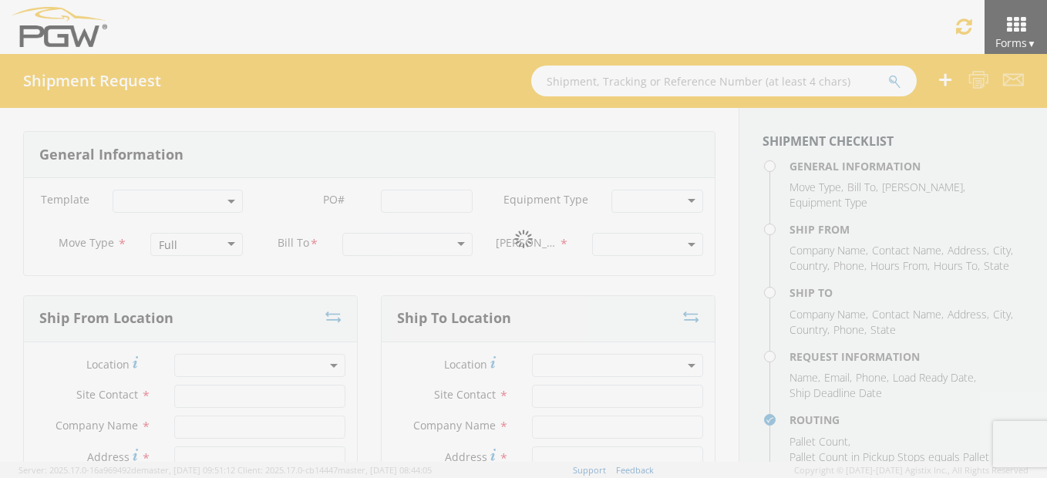
type input "[PERSON_NAME] [PERSON_NAME]"
type input "[EMAIL_ADDRESS][DOMAIN_NAME]"
type input "8322336024"
type textarea "NO LTL Appt unless noted, ALL Truckload APPT Reqd. Deliver to dock 57. Contact …"
type input "450"
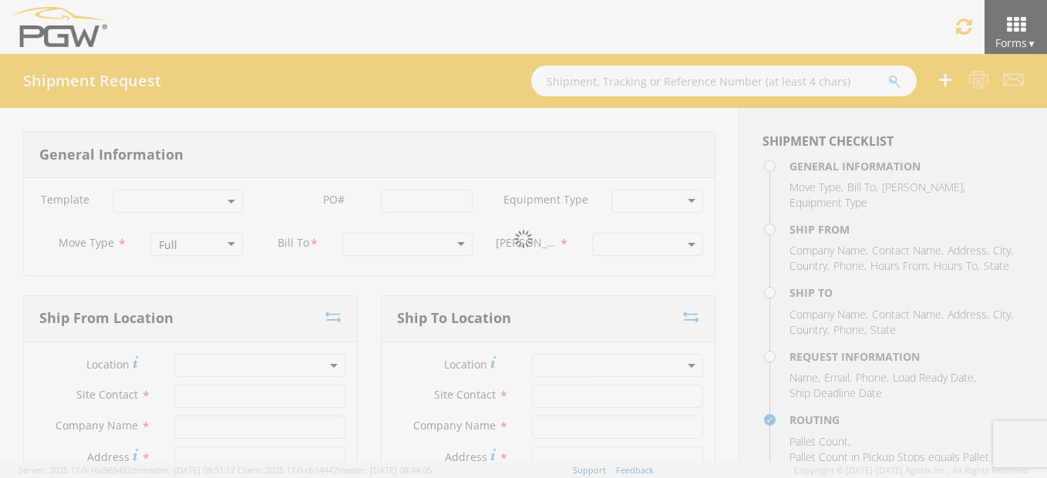
type input "1"
type textarea "7FT Cabinet"
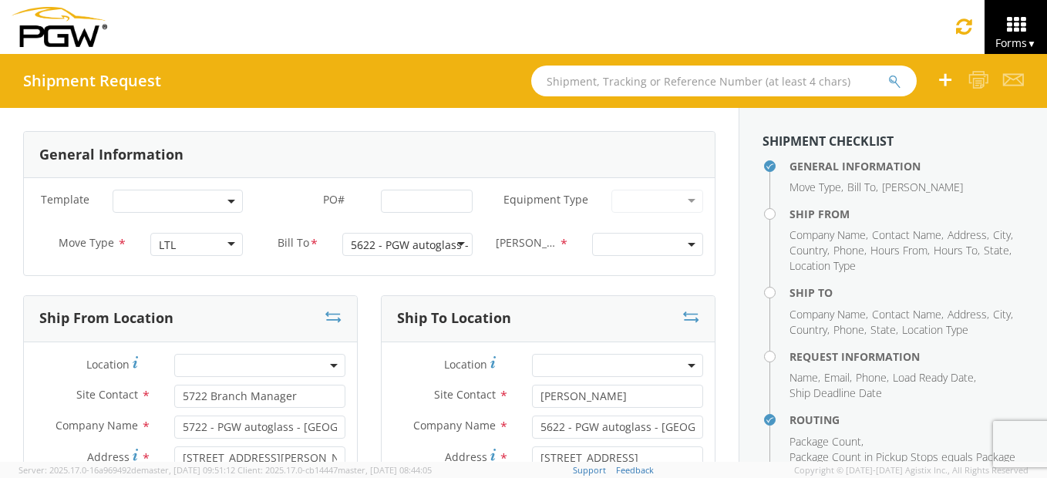
select select "28415"
select select "5622-3600-50180-0000"
select select "28481"
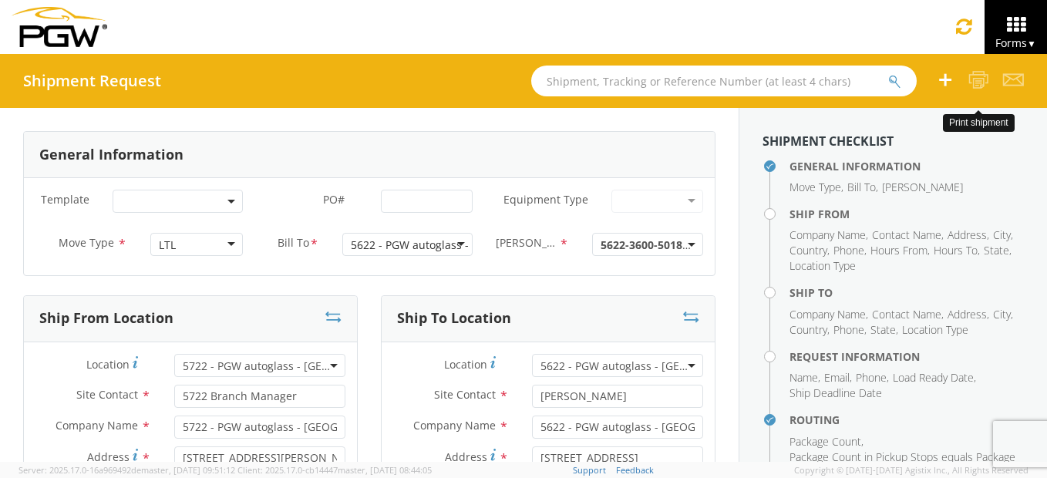
click at [980, 84] on icon at bounding box center [979, 79] width 21 height 19
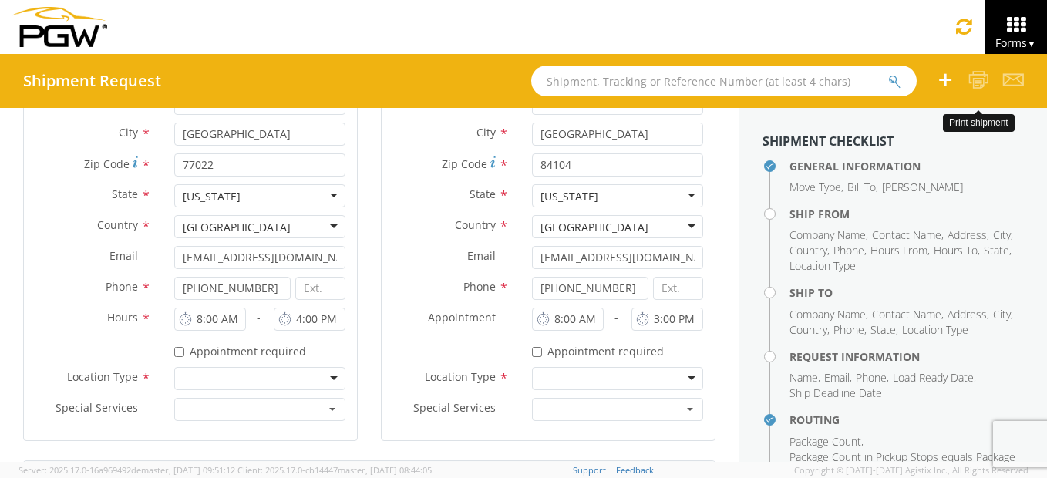
click at [972, 79] on icon at bounding box center [979, 79] width 21 height 19
click at [1033, 26] on icon at bounding box center [1016, 25] width 72 height 22
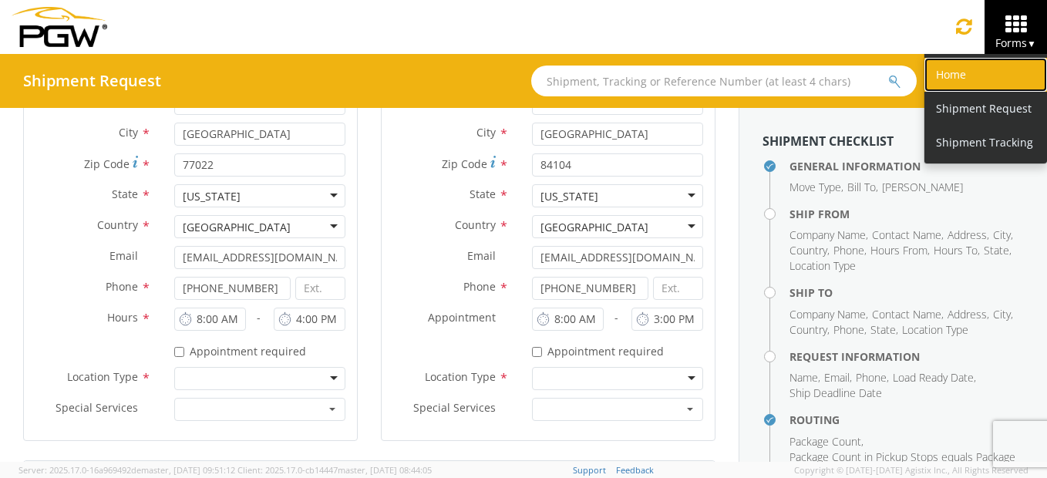
click at [949, 68] on link "Home" at bounding box center [986, 75] width 123 height 34
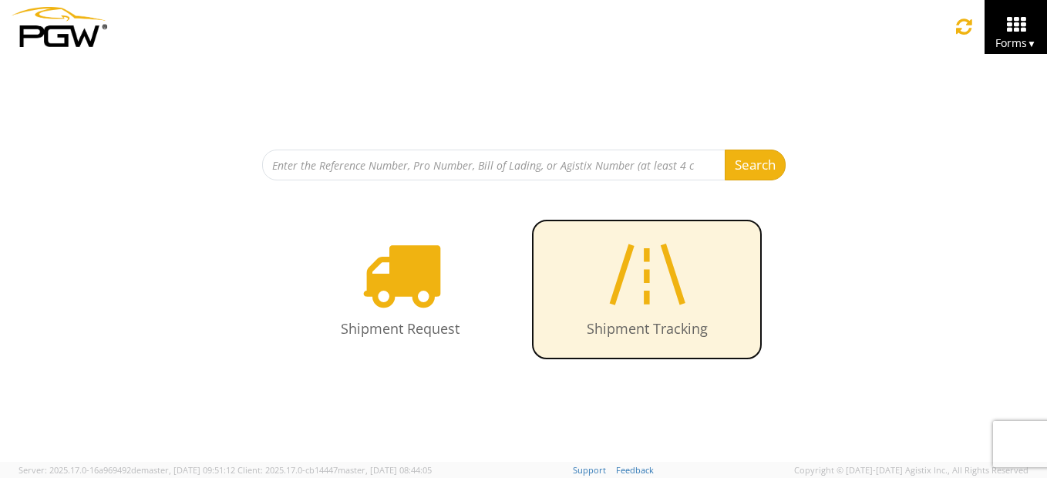
click at [651, 261] on icon at bounding box center [646, 273] width 89 height 79
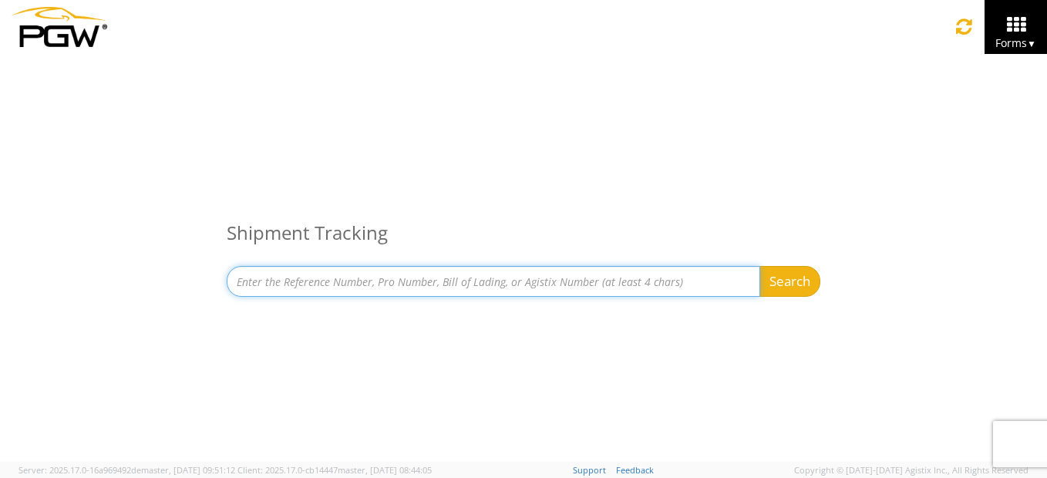
click at [359, 283] on input at bounding box center [494, 281] width 534 height 31
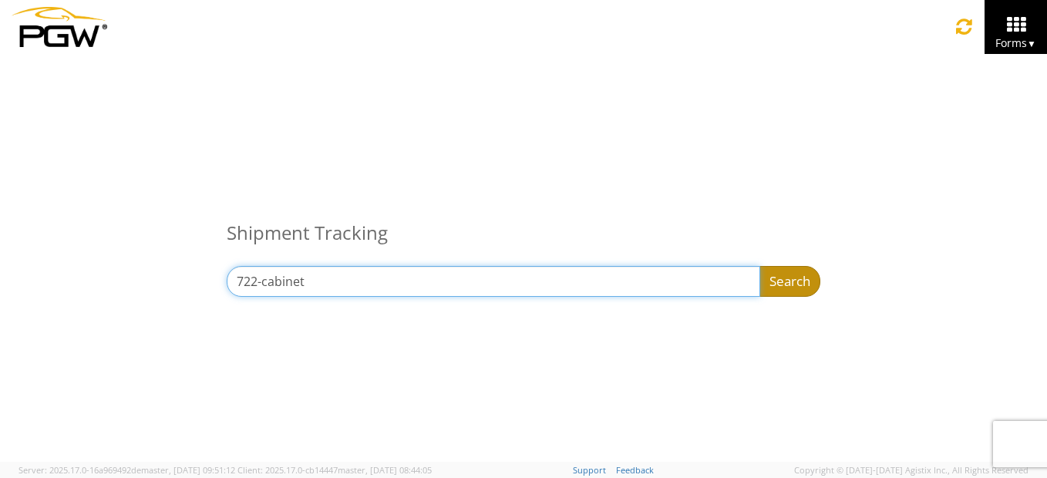
type input "722-cabinet"
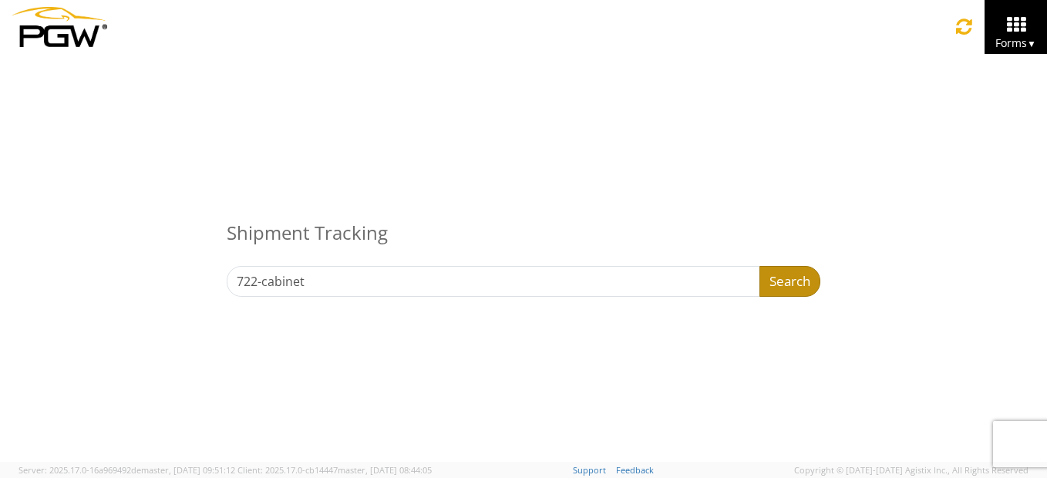
click at [804, 269] on button "Search" at bounding box center [790, 281] width 61 height 31
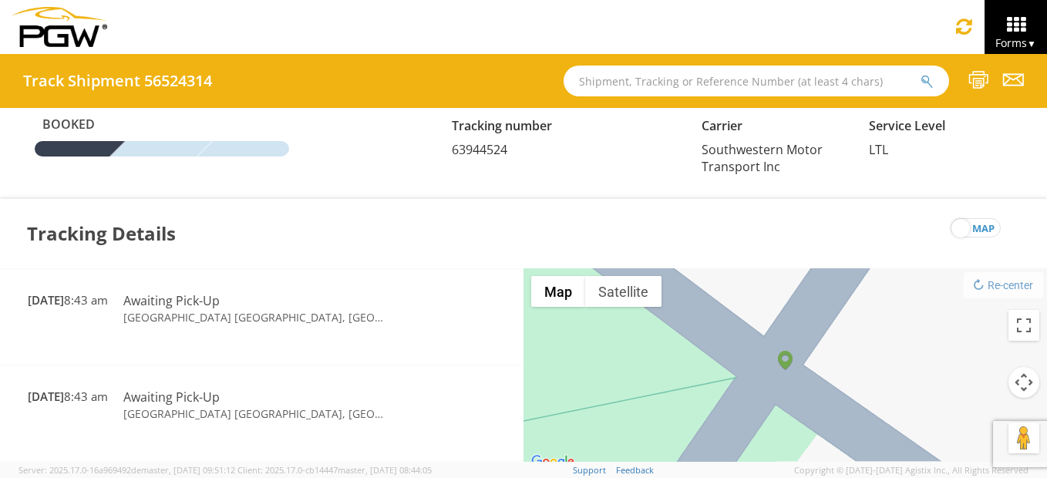
click at [325, 248] on div "Tracking Details map" at bounding box center [523, 233] width 1047 height 69
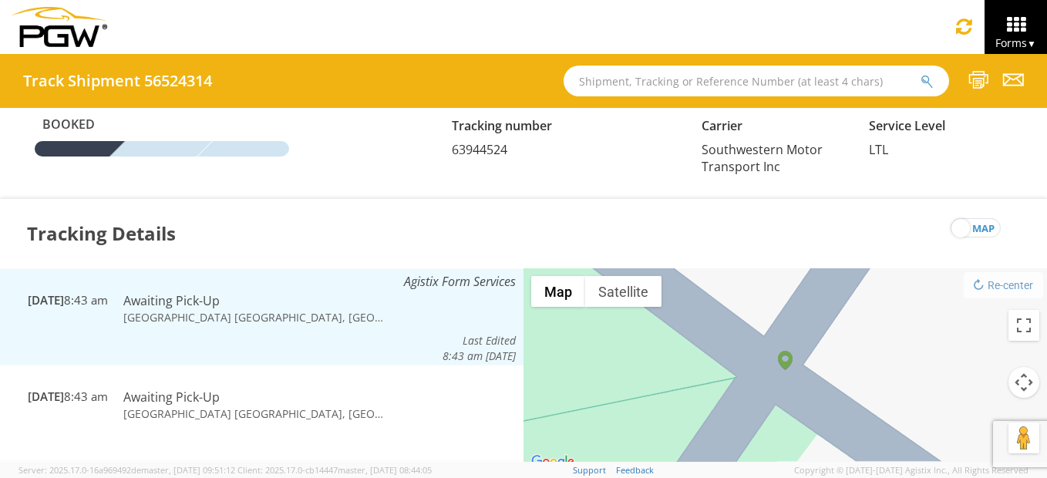
click at [256, 301] on td "Awaiting Pick-Up" at bounding box center [254, 301] width 277 height 18
click at [251, 305] on td "Awaiting Pick-Up" at bounding box center [254, 301] width 277 height 18
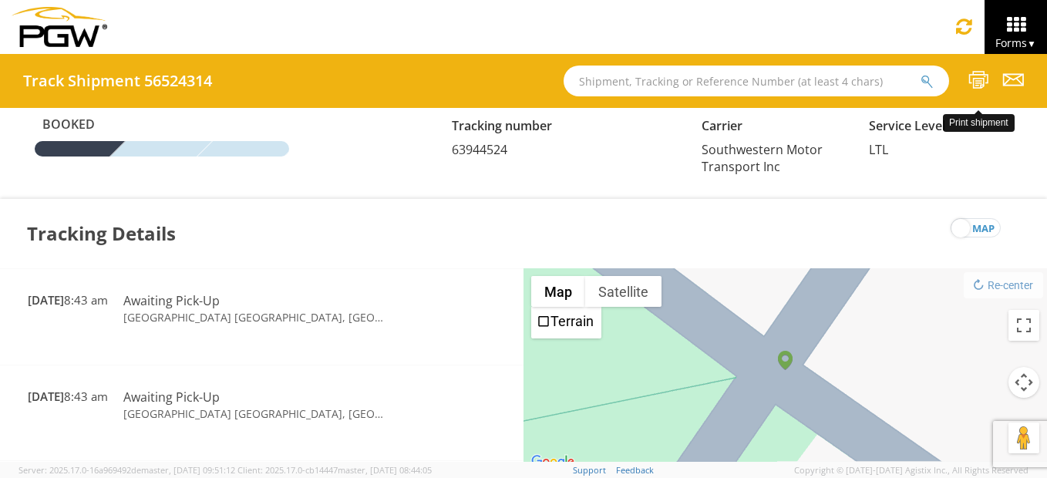
click at [976, 86] on icon at bounding box center [979, 79] width 21 height 19
